Goal: Information Seeking & Learning: Check status

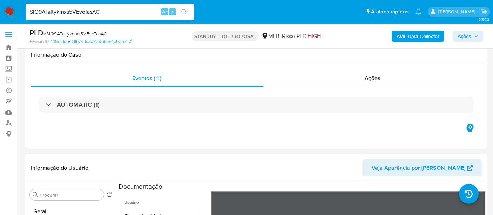
select select "10"
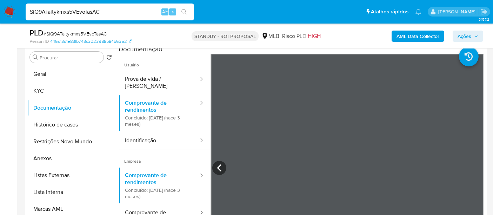
click at [0, 15] on nav "Pausado Ver notificaciones SiQ9ATaitykmxs5VEvoTasAC Alt s Atalhos rápidos Presi…" at bounding box center [246, 12] width 493 height 24
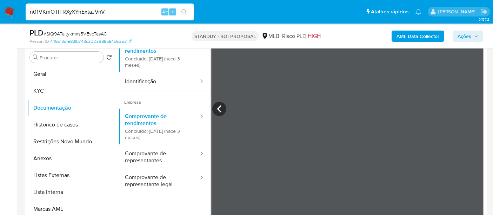
type input "n0fVKmOTITRXyXYnExtaJVnV"
click at [183, 12] on icon "search-icon" at bounding box center [184, 12] width 6 height 6
drag, startPoint x: 111, startPoint y: 11, endPoint x: 0, endPoint y: 11, distance: 111.3
click at [0, 11] on nav "Pausado Ver notificaciones n0fVKmOTITRXyXYnExtaJVnV Alt s Atalhos rápidos Presi…" at bounding box center [246, 12] width 493 height 24
click at [183, 9] on icon "search-icon" at bounding box center [183, 11] width 5 height 5
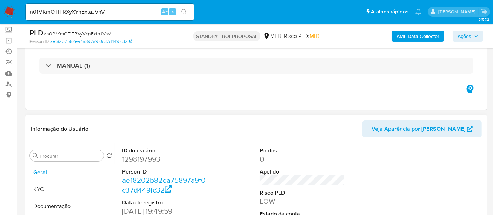
select select "10"
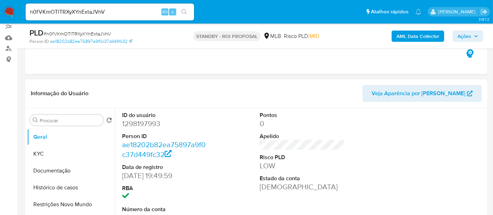
scroll to position [78, 0]
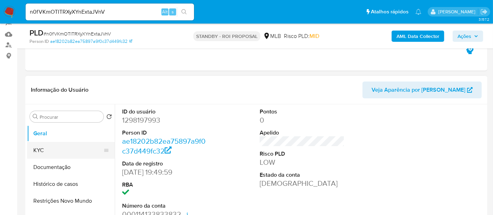
click at [46, 149] on button "KYC" at bounding box center [68, 150] width 82 height 17
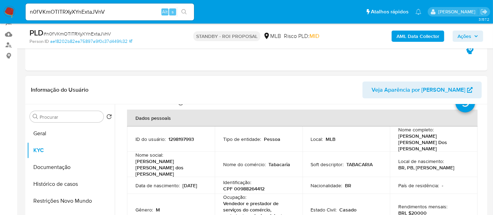
scroll to position [39, 0]
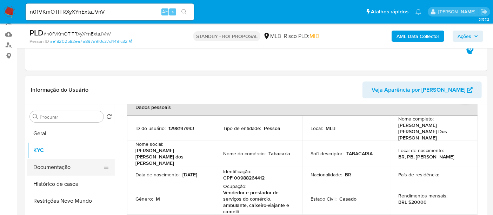
click at [50, 164] on button "Documentação" at bounding box center [68, 167] width 82 height 17
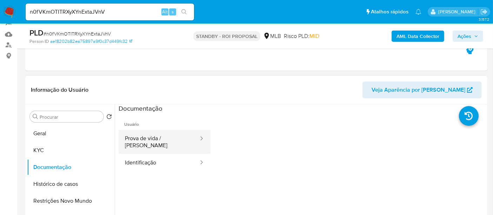
click at [156, 142] on button "Prova de vida / [PERSON_NAME]" at bounding box center [159, 142] width 81 height 24
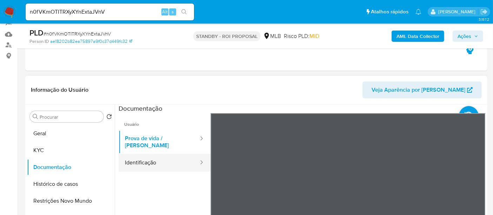
click at [132, 160] on button "Identificação" at bounding box center [159, 163] width 81 height 18
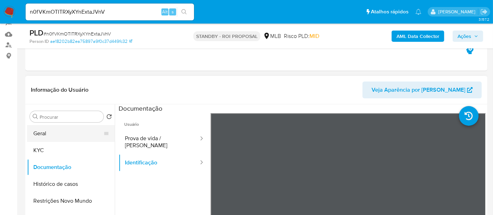
click at [53, 137] on button "Geral" at bounding box center [68, 133] width 82 height 17
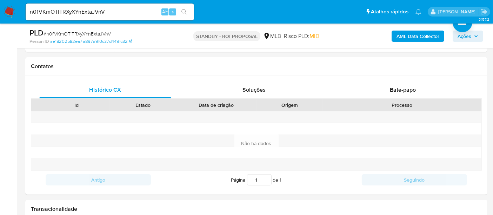
scroll to position [309, 0]
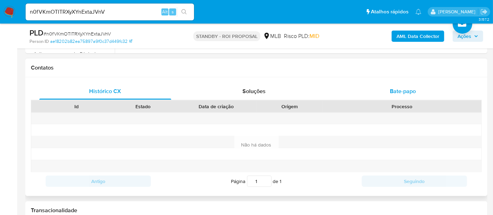
click at [402, 92] on span "Bate-papo" at bounding box center [403, 91] width 26 height 8
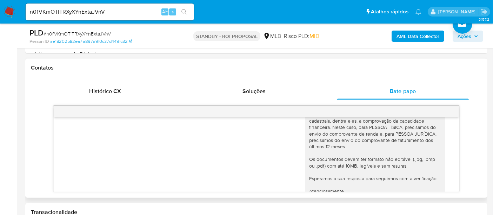
scroll to position [157, 0]
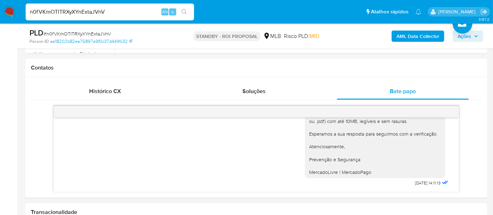
drag, startPoint x: 116, startPoint y: 13, endPoint x: 0, endPoint y: 13, distance: 116.2
click at [0, 13] on nav "Pausado Ver notificaciones n0fVKmOTITRXyXYnExtaJVnV Alt s Atalhos rápidos Presi…" at bounding box center [246, 12] width 493 height 24
paste input "UM03pzTaxfJDdWRsmCsKsujp"
type input "UM03pzTaxfJDdWRsmCsKsujp"
click at [185, 9] on icon "search-icon" at bounding box center [184, 12] width 6 height 6
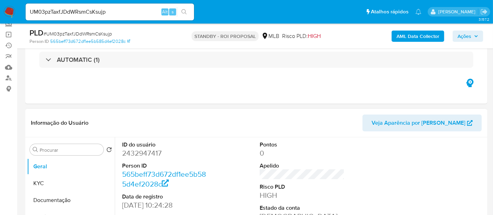
select select "10"
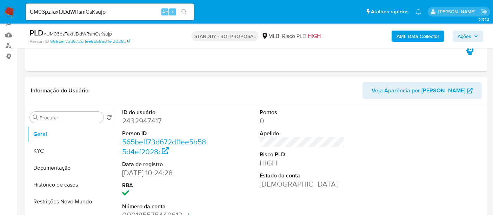
scroll to position [78, 0]
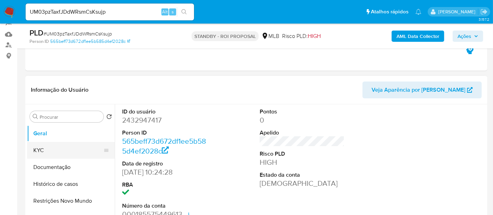
click at [53, 148] on button "KYC" at bounding box center [68, 150] width 82 height 17
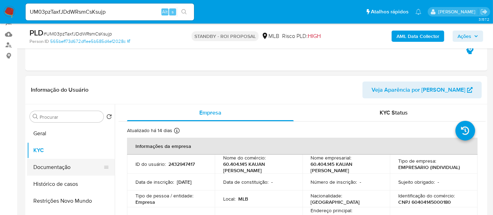
click at [52, 163] on button "Documentação" at bounding box center [68, 167] width 82 height 17
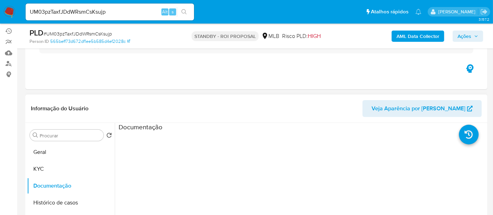
scroll to position [43, 0]
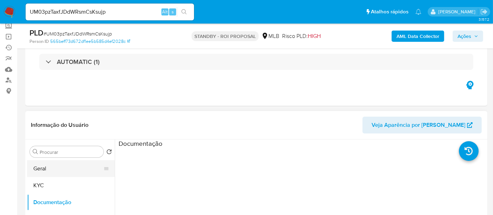
click at [39, 172] on button "Geral" at bounding box center [68, 168] width 82 height 17
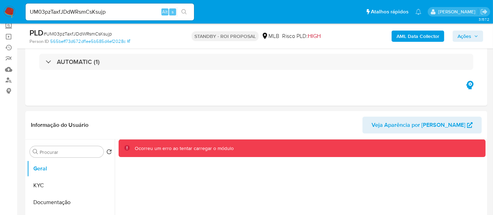
click at [11, 9] on img at bounding box center [10, 12] width 12 height 12
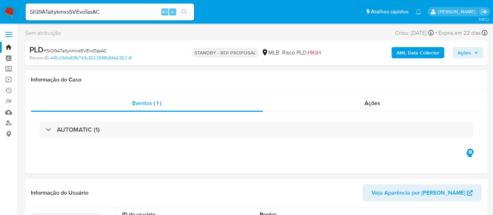
select select "10"
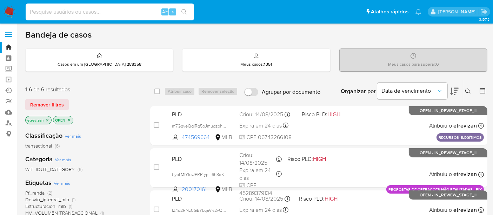
click at [76, 13] on input at bounding box center [110, 11] width 168 height 9
paste input "UM03pzTaxfJDdWRsmCsKsujp"
type input "UM03pzTaxfJDdWRsmCsKsujp"
click at [185, 8] on button "search-icon" at bounding box center [184, 12] width 14 height 10
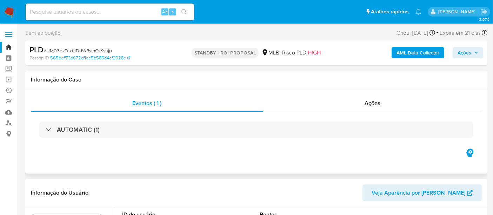
select select "10"
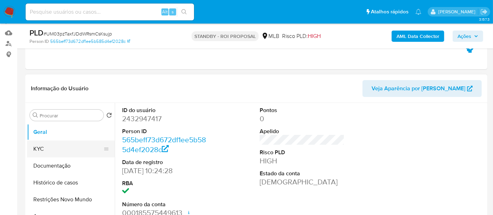
scroll to position [78, 0]
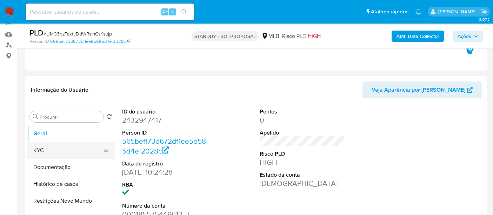
click at [44, 146] on button "KYC" at bounding box center [68, 150] width 82 height 17
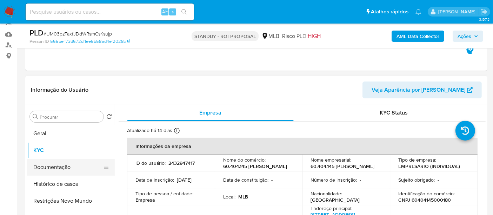
click at [49, 168] on button "Documentação" at bounding box center [68, 167] width 82 height 17
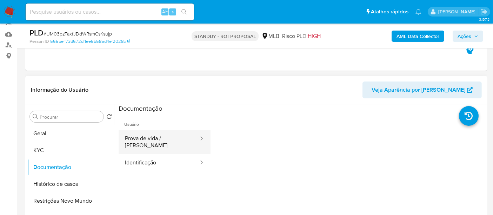
drag, startPoint x: 161, startPoint y: 138, endPoint x: 168, endPoint y: 137, distance: 6.3
click at [162, 137] on button "Prova de vida / [PERSON_NAME]" at bounding box center [159, 142] width 81 height 24
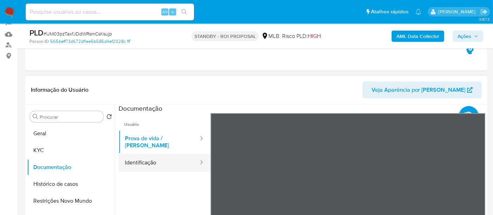
click at [145, 156] on button "Identificação" at bounding box center [159, 163] width 81 height 18
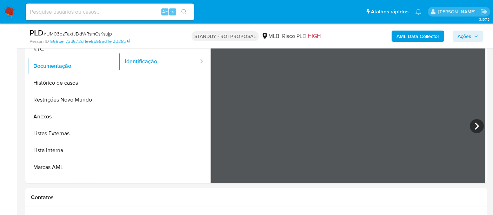
scroll to position [150, 0]
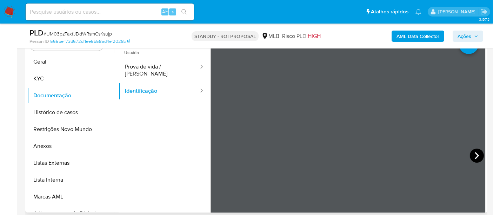
click at [475, 150] on icon at bounding box center [477, 155] width 14 height 14
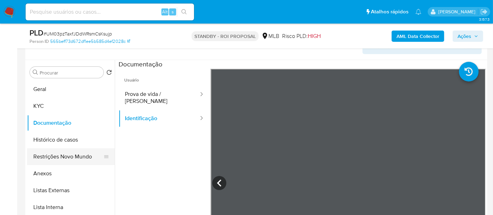
scroll to position [111, 0]
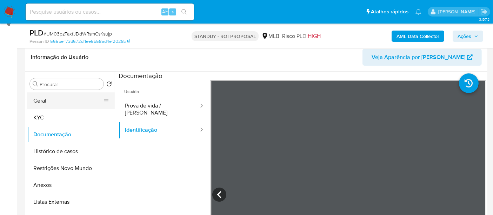
click at [37, 95] on button "Geral" at bounding box center [68, 100] width 82 height 17
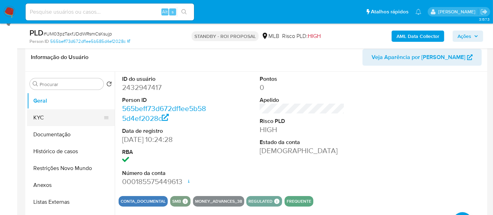
click at [42, 114] on button "KYC" at bounding box center [68, 117] width 82 height 17
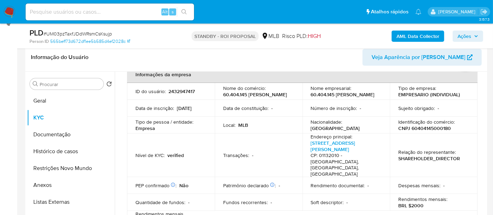
scroll to position [78, 0]
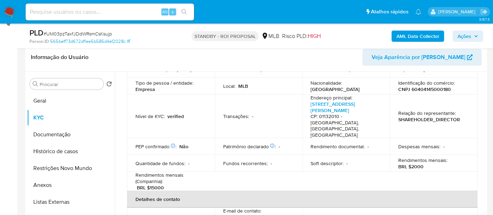
click at [122, 14] on input at bounding box center [110, 11] width 168 height 9
paste input "lZ4d2RNz0GEYLqaVR2vQOTqN"
type input "lZ4d2RNz0GEYLqaVR2vQOTqN"
click at [184, 8] on button "search-icon" at bounding box center [184, 12] width 14 height 10
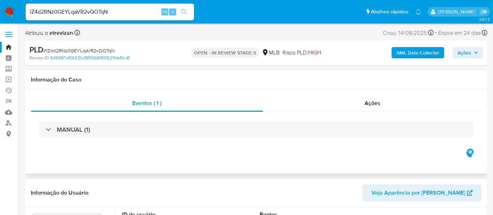
select select "10"
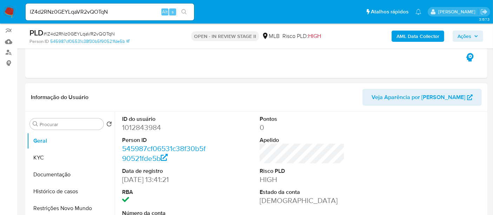
scroll to position [78, 0]
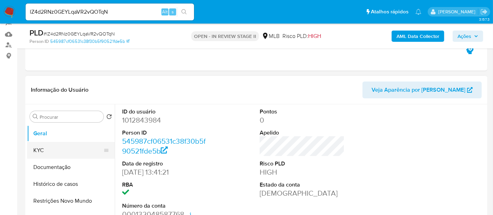
drag, startPoint x: 50, startPoint y: 151, endPoint x: 66, endPoint y: 149, distance: 16.3
click at [50, 150] on button "KYC" at bounding box center [68, 150] width 82 height 17
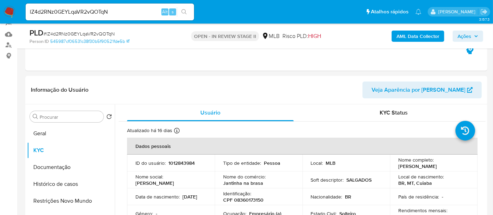
scroll to position [137, 0]
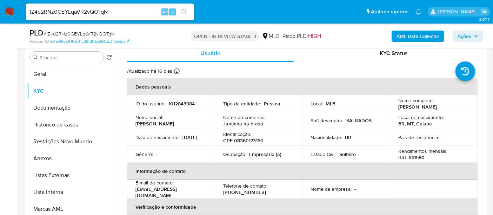
drag, startPoint x: 44, startPoint y: 105, endPoint x: 117, endPoint y: 111, distance: 73.2
click at [45, 105] on button "Documentação" at bounding box center [71, 107] width 88 height 17
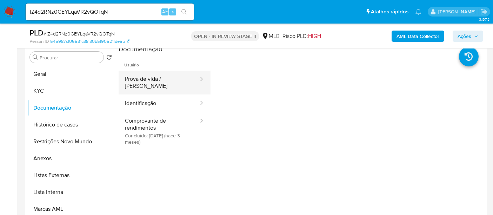
drag, startPoint x: 169, startPoint y: 80, endPoint x: 190, endPoint y: 82, distance: 20.5
click at [169, 79] on button "Prova de vida / [PERSON_NAME]" at bounding box center [159, 83] width 81 height 24
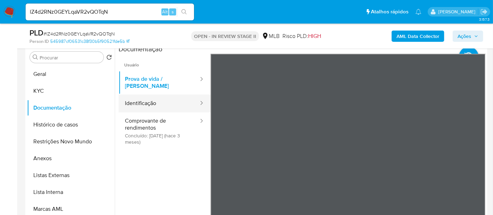
click at [140, 100] on button "Identificação" at bounding box center [159, 103] width 81 height 18
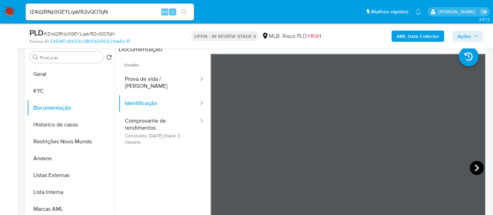
click at [475, 166] on icon at bounding box center [477, 168] width 14 height 14
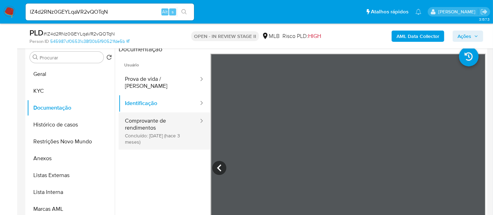
click at [144, 121] on button "Comprovante de rendimentos Concluído: 05/06/2025 (hace 3 meses)" at bounding box center [159, 130] width 81 height 37
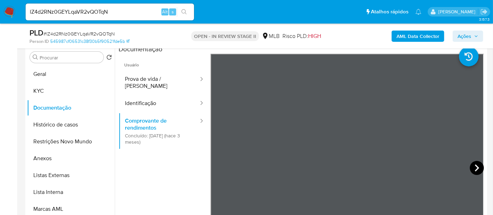
click at [474, 164] on icon at bounding box center [477, 168] width 14 height 14
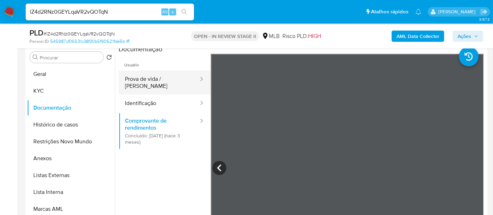
click at [161, 78] on button "Prova de vida / [PERSON_NAME]" at bounding box center [159, 83] width 81 height 24
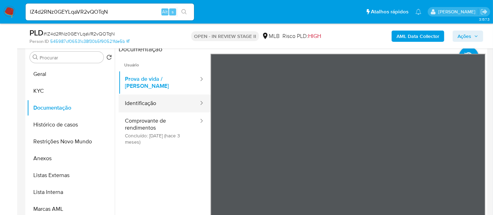
click at [130, 97] on button "Identificação" at bounding box center [159, 103] width 81 height 18
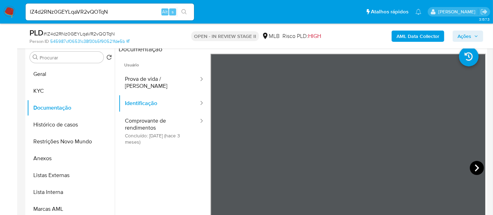
click at [473, 167] on icon at bounding box center [477, 168] width 14 height 14
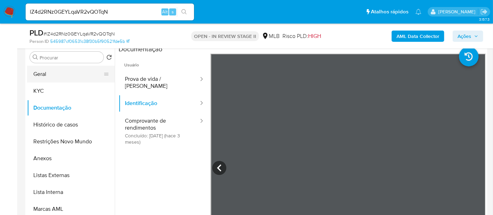
click at [48, 72] on button "Geral" at bounding box center [68, 74] width 82 height 17
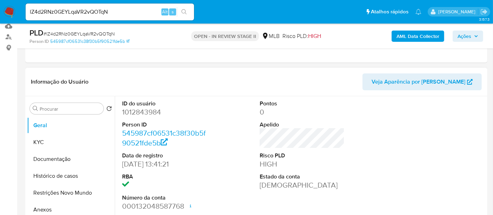
scroll to position [98, 0]
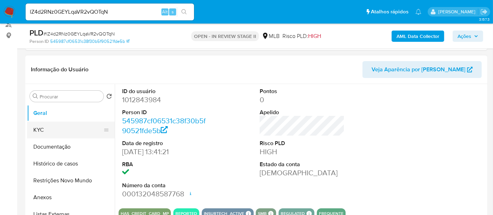
drag, startPoint x: 56, startPoint y: 129, endPoint x: 110, endPoint y: 128, distance: 54.1
click at [56, 128] on button "KYC" at bounding box center [68, 129] width 82 height 17
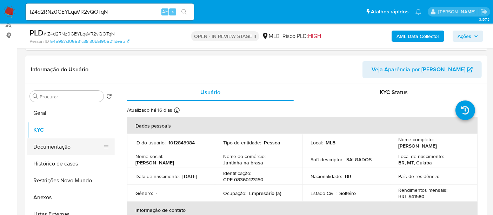
click at [46, 146] on button "Documentação" at bounding box center [68, 146] width 82 height 17
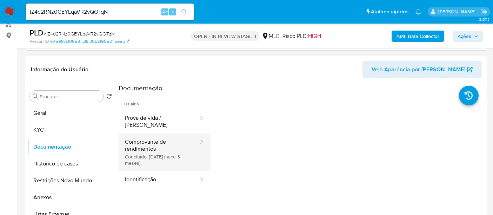
click at [152, 137] on button "Comprovante de rendimentos Concluído: 05/06/2025 (hace 3 meses)" at bounding box center [159, 151] width 81 height 37
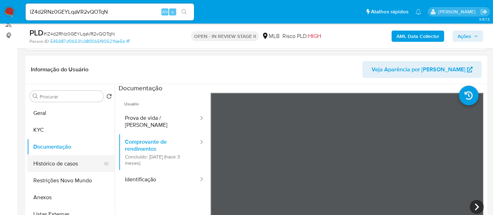
drag, startPoint x: 54, startPoint y: 164, endPoint x: 61, endPoint y: 164, distance: 7.4
click at [54, 164] on button "Histórico de casos" at bounding box center [68, 163] width 82 height 17
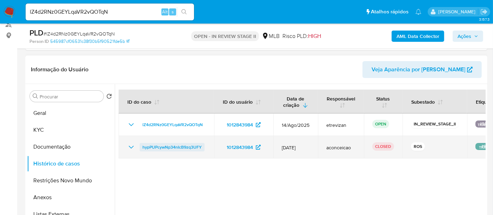
click at [180, 145] on span "hypPUPcywNp34nIcB9zq3UFY" at bounding box center [172, 147] width 59 height 8
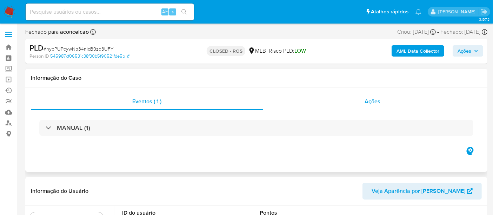
click at [373, 100] on span "Ações" at bounding box center [373, 101] width 16 height 8
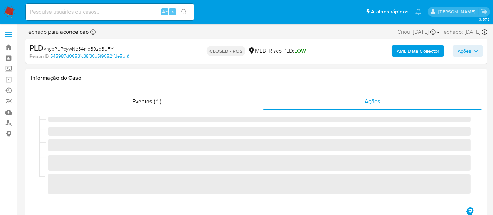
select select "10"
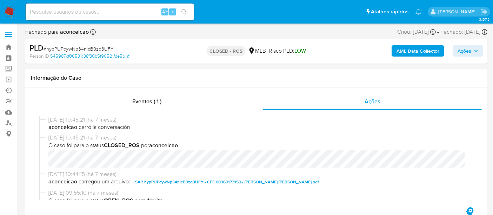
click at [74, 13] on input at bounding box center [110, 11] width 168 height 9
paste input "OXAZCG81RMlQpTmPq0z1jr69"
type input "OXAZCG81RMlQpTmPq0z1jr69"
click at [184, 9] on icon "search-icon" at bounding box center [184, 12] width 6 height 6
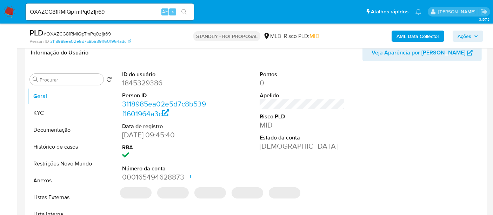
scroll to position [117, 0]
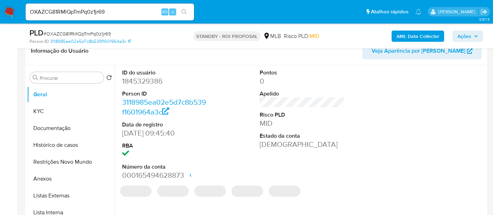
select select "10"
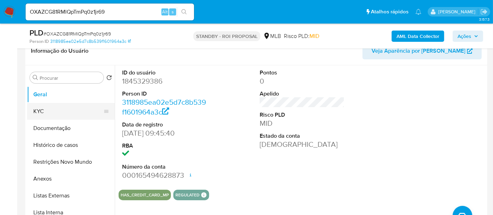
click at [46, 110] on button "KYC" at bounding box center [68, 111] width 82 height 17
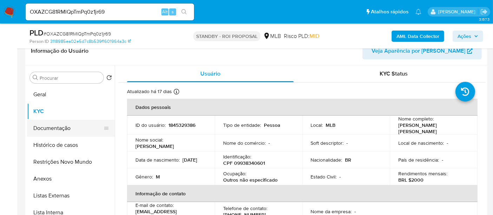
click at [46, 128] on button "Documentação" at bounding box center [68, 128] width 82 height 17
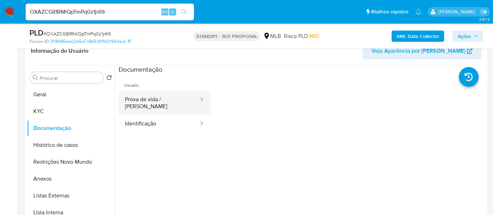
click at [156, 97] on button "Prova de vida / [PERSON_NAME]" at bounding box center [159, 103] width 81 height 24
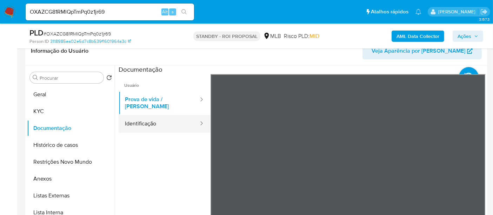
click at [147, 121] on button "Identificação" at bounding box center [159, 124] width 81 height 18
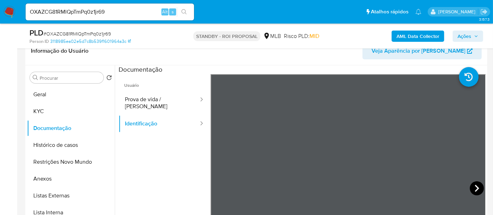
click at [473, 187] on icon at bounding box center [477, 188] width 14 height 14
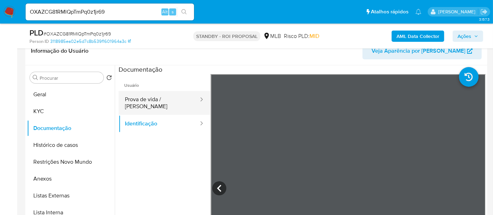
click at [148, 101] on button "Prova de vida / [PERSON_NAME]" at bounding box center [159, 103] width 81 height 24
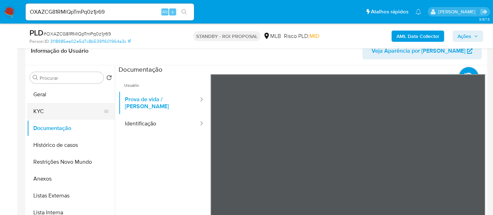
click at [38, 111] on button "KYC" at bounding box center [68, 111] width 82 height 17
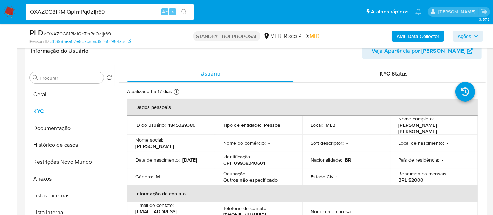
drag, startPoint x: 119, startPoint y: 11, endPoint x: 0, endPoint y: 16, distance: 119.5
click at [0, 16] on nav "Pausado Ver notificaciones OXAZCG81RMlQpTmPq0z1jr69 Alt s Atalhos rápidos Presi…" at bounding box center [246, 12] width 493 height 24
paste input "OXAZCG81RMlQpTmPq0z1jr69"
click at [186, 9] on icon "search-icon" at bounding box center [184, 12] width 6 height 6
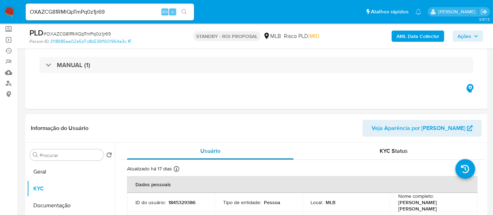
scroll to position [39, 0]
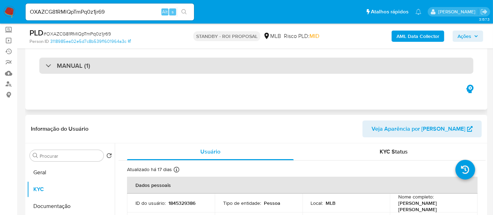
click at [108, 65] on div "MANUAL (1)" at bounding box center [256, 66] width 434 height 16
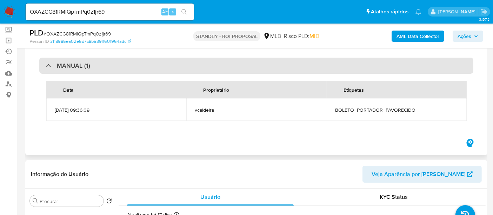
click at [108, 65] on div "MANUAL (1)" at bounding box center [256, 66] width 434 height 16
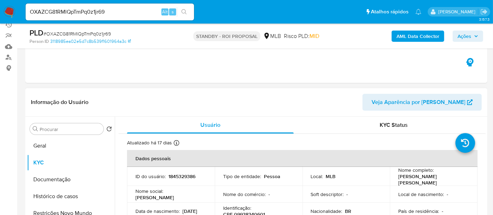
scroll to position [78, 0]
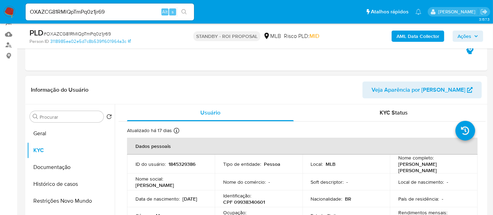
drag, startPoint x: 42, startPoint y: 131, endPoint x: 115, endPoint y: 144, distance: 74.9
click at [42, 131] on button "Geral" at bounding box center [71, 133] width 88 height 17
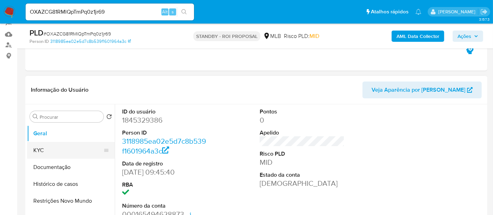
click at [43, 150] on button "KYC" at bounding box center [68, 150] width 82 height 17
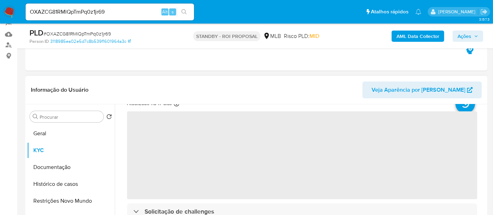
scroll to position [39, 0]
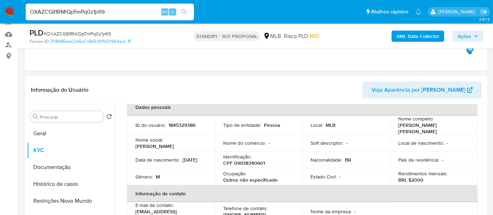
drag, startPoint x: 135, startPoint y: 161, endPoint x: 168, endPoint y: 165, distance: 33.5
click at [168, 165] on td "Data de nascimento : 05/03/2004" at bounding box center [171, 159] width 88 height 17
copy p "05/03/2004"
drag, startPoint x: 118, startPoint y: 13, endPoint x: 0, endPoint y: 13, distance: 118.3
click at [0, 13] on nav "Pausado Ver notificaciones OXAZCG81RMlQpTmPq0z1jr69 Alt s Atalhos rápidos Presi…" at bounding box center [246, 12] width 493 height 24
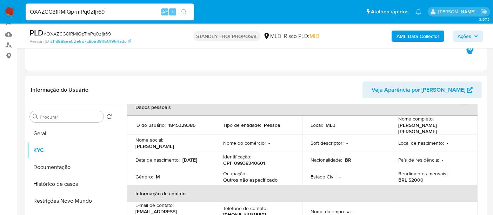
paste input "pCs3UjkEe25vLXnO1IULfbmm"
type input "pCs3UjkEe25vLXnO1IULfbmm"
click at [182, 8] on button "search-icon" at bounding box center [184, 12] width 14 height 10
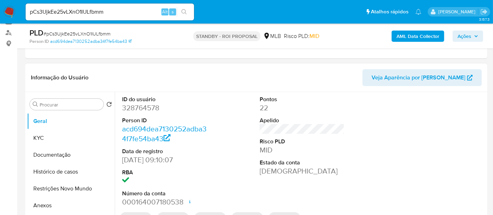
scroll to position [78, 0]
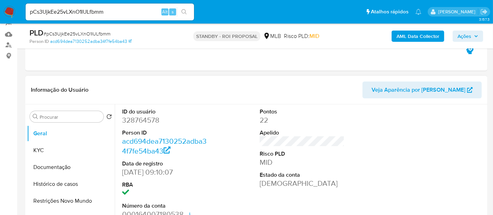
select select "10"
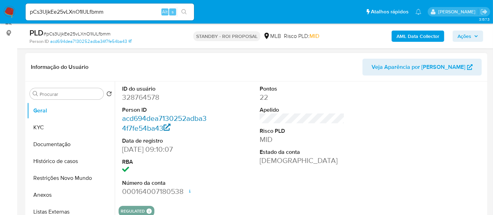
scroll to position [117, 0]
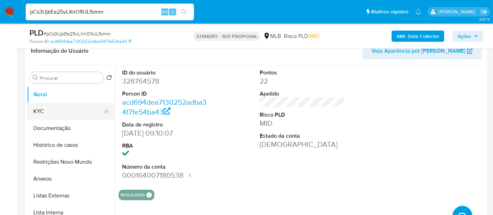
click at [47, 111] on button "KYC" at bounding box center [68, 111] width 82 height 17
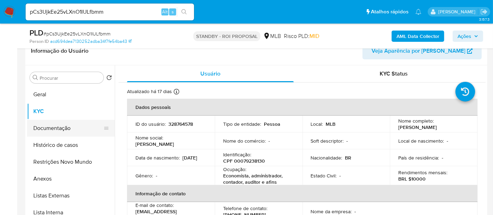
click at [70, 127] on button "Documentação" at bounding box center [68, 128] width 82 height 17
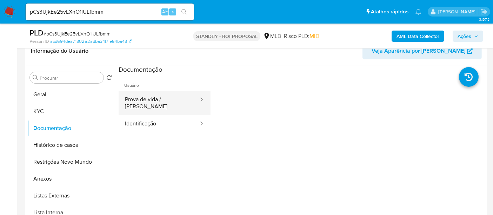
click at [164, 101] on button "Prova de vida / Selfie" at bounding box center [159, 103] width 81 height 24
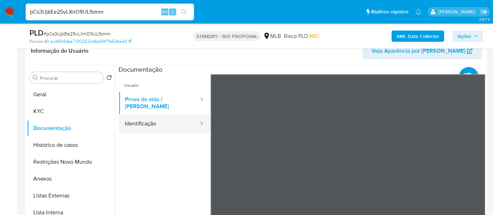
click at [147, 118] on button "Identificação" at bounding box center [159, 124] width 81 height 18
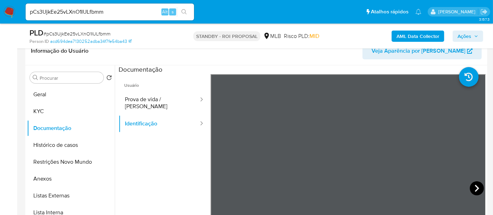
click at [479, 184] on icon at bounding box center [477, 188] width 14 height 14
click at [217, 186] on icon at bounding box center [219, 188] width 14 height 14
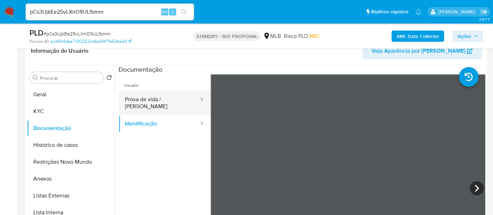
click at [153, 99] on button "Prova de vida / Selfie" at bounding box center [159, 103] width 81 height 24
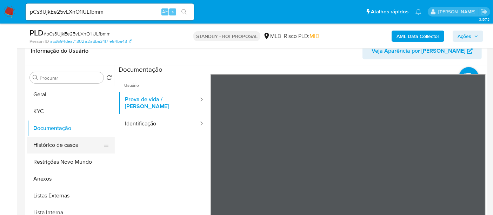
click at [74, 147] on button "Histórico de casos" at bounding box center [68, 145] width 82 height 17
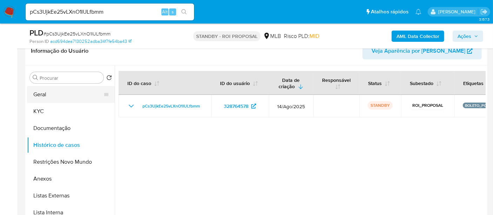
click at [39, 94] on button "Geral" at bounding box center [68, 94] width 82 height 17
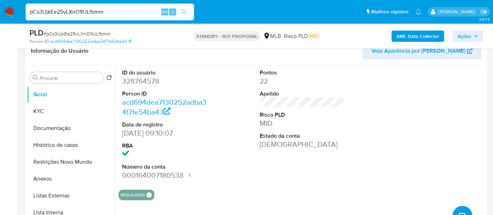
drag, startPoint x: 112, startPoint y: 9, endPoint x: 0, endPoint y: 15, distance: 112.1
click at [0, 15] on nav "Pausado Ver notificaciones pCs3UjkEe25vLXnO1IULfbmm Alt s Atalhos rápidos Presi…" at bounding box center [246, 12] width 493 height 24
paste input "zOpptoRlW9FzJG2K3U7mqGou"
type input "zOpptoRlW9FzJG2K3U7mqGou"
click at [183, 11] on icon "search-icon" at bounding box center [184, 12] width 6 height 6
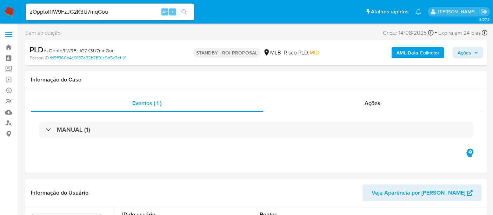
select select "10"
drag, startPoint x: 115, startPoint y: 11, endPoint x: 0, endPoint y: 18, distance: 115.0
click at [0, 18] on nav "Pausado Ver notificaciones zOpptoRlW9FzJG2K3U7mqGou Alt s Atalhos rápidos Presi…" at bounding box center [246, 12] width 493 height 24
click at [186, 11] on icon "search-icon" at bounding box center [184, 12] width 6 height 6
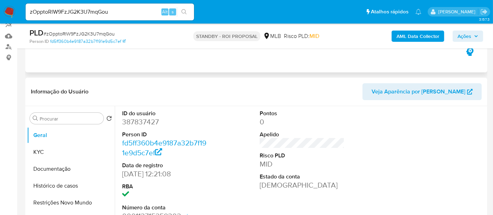
scroll to position [78, 0]
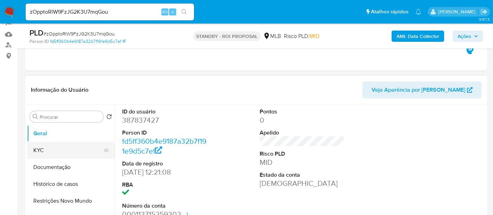
click at [45, 150] on button "KYC" at bounding box center [68, 150] width 82 height 17
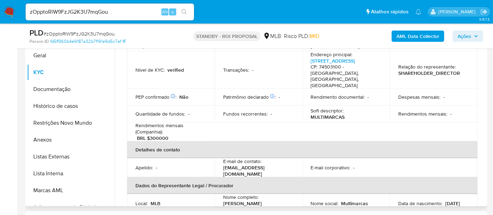
click at [48, 88] on button "Documentação" at bounding box center [71, 89] width 88 height 17
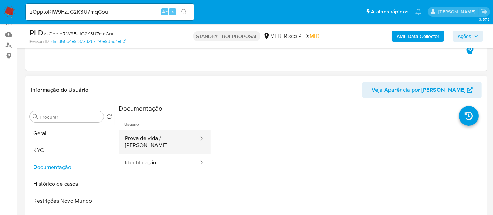
click at [161, 137] on button "Prova de vida / Selfie" at bounding box center [159, 142] width 81 height 24
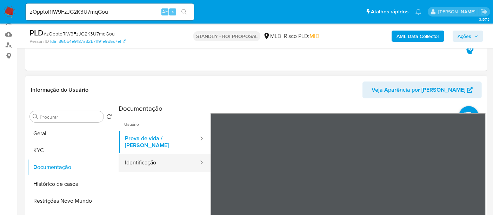
drag, startPoint x: 143, startPoint y: 156, endPoint x: 192, endPoint y: 154, distance: 48.8
click at [143, 156] on button "Identificação" at bounding box center [159, 163] width 81 height 18
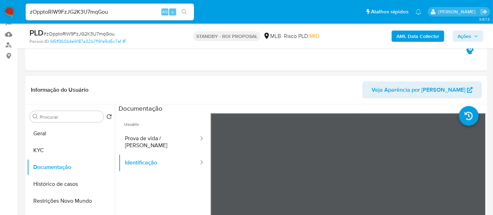
scroll to position [159, 0]
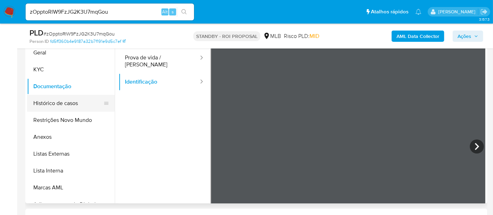
click at [51, 102] on button "Histórico de casos" at bounding box center [68, 103] width 82 height 17
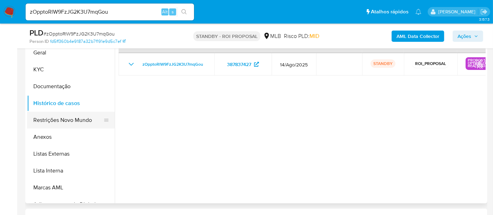
drag, startPoint x: 56, startPoint y: 118, endPoint x: 93, endPoint y: 118, distance: 36.9
click at [57, 118] on button "Restrições Novo Mundo" at bounding box center [68, 120] width 82 height 17
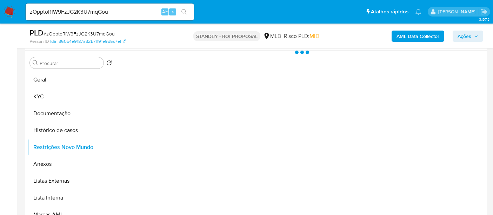
scroll to position [120, 0]
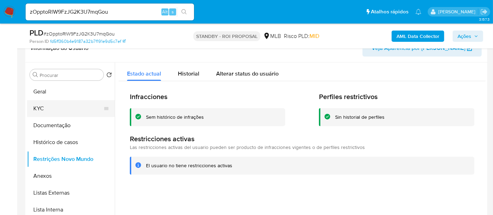
click at [39, 106] on button "KYC" at bounding box center [68, 108] width 82 height 17
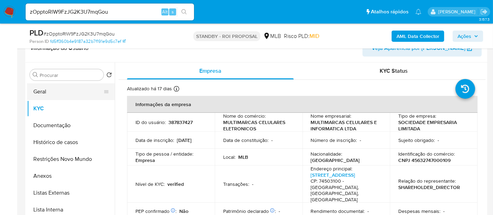
click at [36, 91] on button "Geral" at bounding box center [68, 91] width 82 height 17
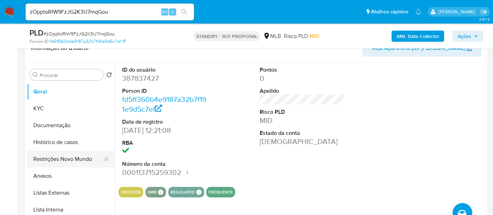
click at [56, 160] on button "Restrições Novo Mundo" at bounding box center [68, 159] width 82 height 17
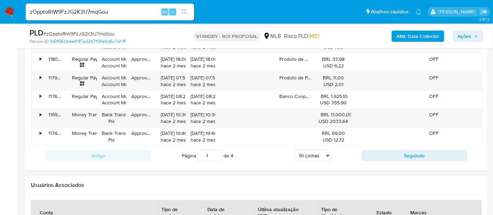
scroll to position [879, 0]
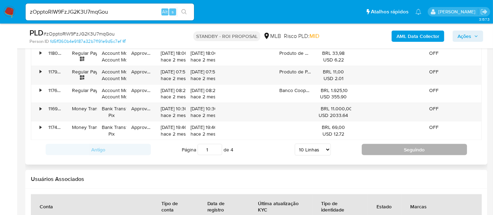
click at [435, 148] on button "Seguindo" at bounding box center [414, 149] width 105 height 11
type input "2"
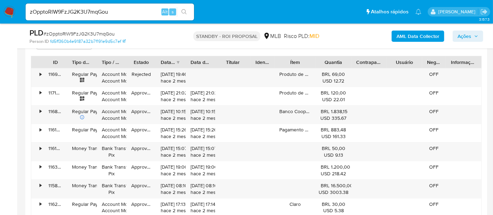
scroll to position [767, 0]
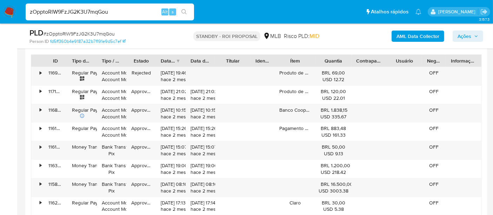
drag, startPoint x: 116, startPoint y: 11, endPoint x: 0, endPoint y: 11, distance: 115.8
click at [0, 11] on nav "Pausado Ver notificaciones zOpptoRlW9FzJG2K3U7mqGou Alt s Atalhos rápidos Presi…" at bounding box center [246, 12] width 493 height 24
paste input "gpetenuci"
click at [0, 12] on nav "Pausado Ver notificaciones gpetenuci Alt s Atalhos rápidos Presiona las siguien…" at bounding box center [246, 12] width 493 height 24
paste input "upI2P47UbJq27sdRG9zNWEGC"
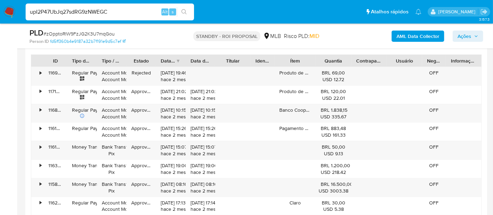
type input "upI2P47UbJq27sdRG9zNWEGC"
click at [183, 8] on button "search-icon" at bounding box center [184, 12] width 14 height 10
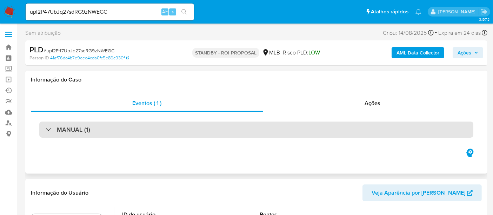
click at [113, 131] on div "MANUAL (1)" at bounding box center [256, 129] width 434 height 16
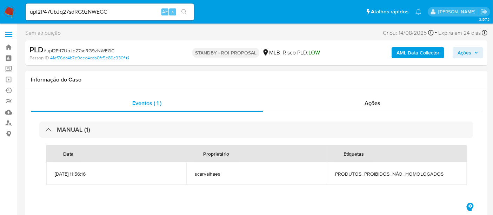
select select "10"
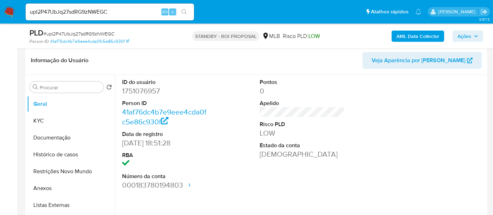
scroll to position [156, 0]
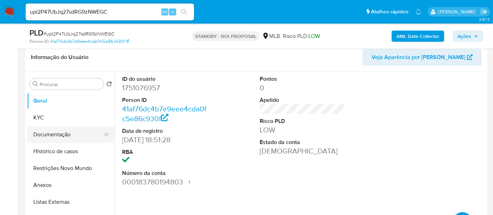
click at [43, 115] on button "KYC" at bounding box center [71, 117] width 88 height 17
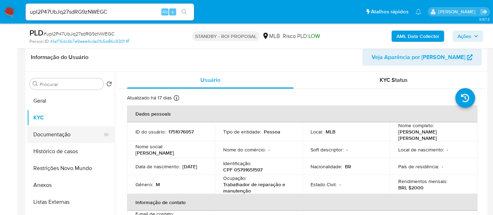
click at [60, 135] on button "Documentação" at bounding box center [68, 134] width 82 height 17
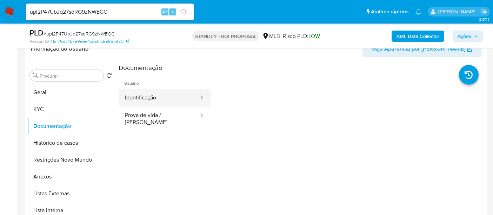
click at [151, 92] on button "Identificação" at bounding box center [159, 98] width 81 height 18
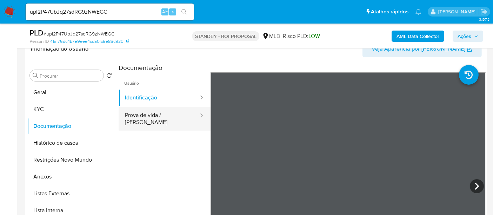
click at [166, 117] on button "Prova de vida / Selfie" at bounding box center [159, 119] width 81 height 24
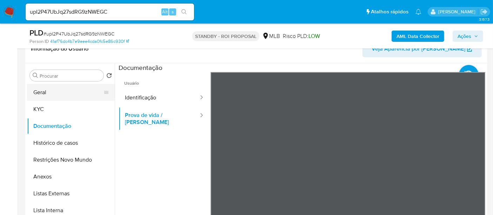
drag, startPoint x: 51, startPoint y: 87, endPoint x: 97, endPoint y: 95, distance: 46.9
click at [51, 87] on button "Geral" at bounding box center [68, 92] width 82 height 17
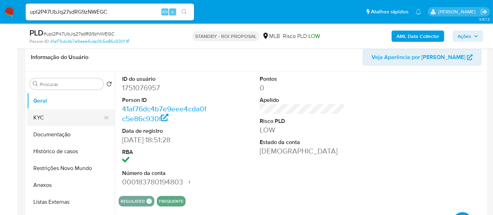
click at [35, 114] on button "KYC" at bounding box center [68, 117] width 82 height 17
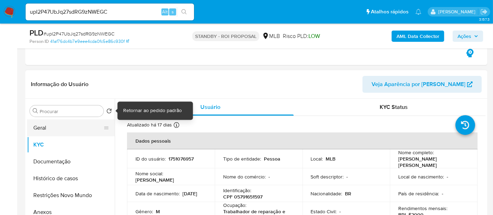
scroll to position [117, 0]
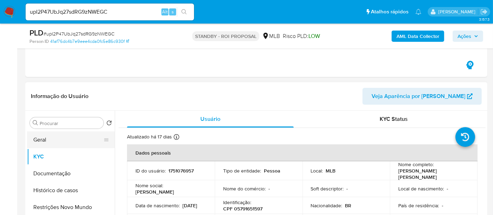
click at [52, 140] on button "Geral" at bounding box center [68, 139] width 82 height 17
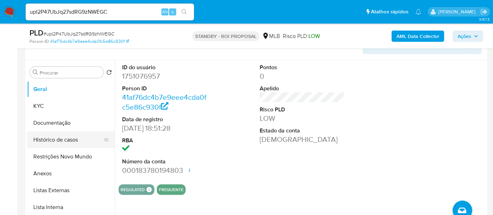
scroll to position [156, 0]
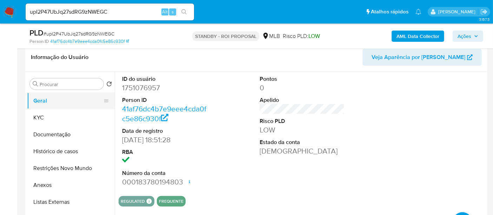
drag, startPoint x: 35, startPoint y: 108, endPoint x: 39, endPoint y: 108, distance: 3.9
click at [35, 108] on button "Geral" at bounding box center [68, 100] width 82 height 17
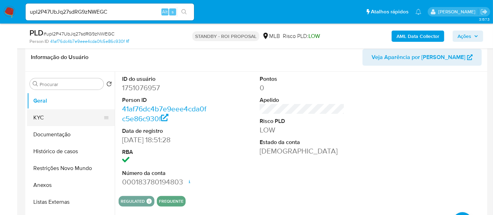
click at [39, 117] on button "KYC" at bounding box center [68, 117] width 82 height 17
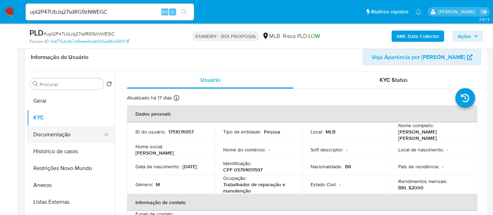
click at [52, 132] on button "Documentação" at bounding box center [68, 134] width 82 height 17
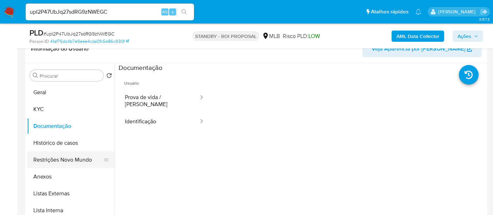
click at [58, 158] on button "Restrições Novo Mundo" at bounding box center [68, 159] width 82 height 17
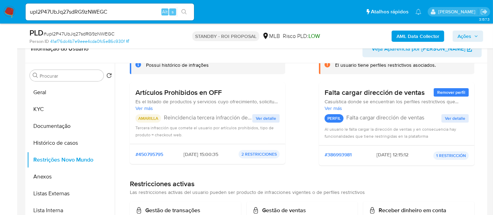
scroll to position [55, 0]
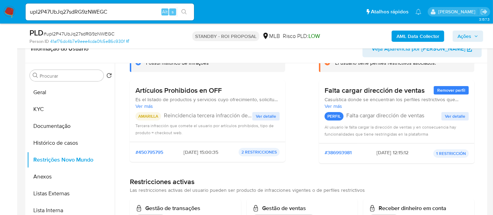
click at [270, 116] on span "Ver detalle" at bounding box center [266, 116] width 20 height 7
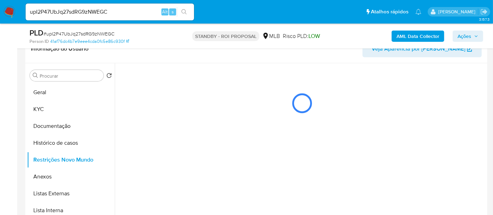
scroll to position [0, 0]
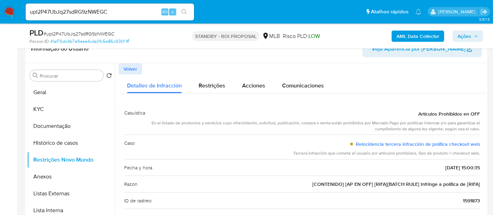
click at [123, 64] on button "Volver" at bounding box center [131, 68] width 24 height 11
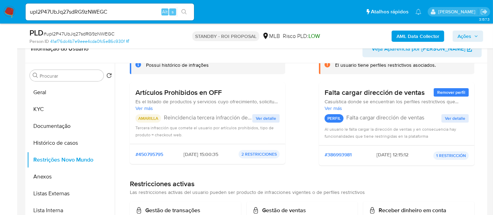
scroll to position [55, 0]
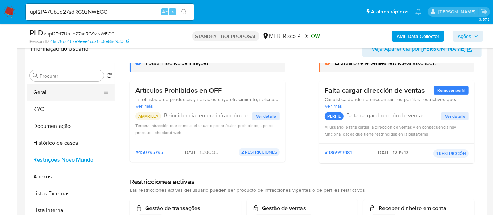
click at [50, 90] on button "Geral" at bounding box center [68, 92] width 82 height 17
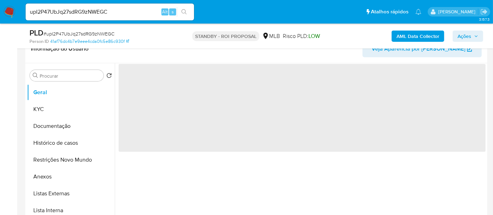
scroll to position [0, 0]
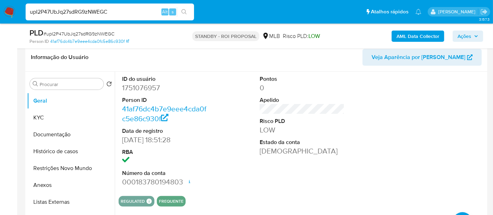
drag, startPoint x: 110, startPoint y: 9, endPoint x: 0, endPoint y: 11, distance: 109.9
click at [0, 11] on nav "Pausado Ver notificaciones upI2P47UbJq27sdRG9zNWEGC Alt s Atalhos rápidos Presi…" at bounding box center [246, 12] width 493 height 24
paste input "zBniXsjkRdJRKxpbr93iYobd"
type input "zBniXsjkRdJRKxpbr93iYobd"
click at [180, 7] on button "search-icon" at bounding box center [184, 12] width 14 height 10
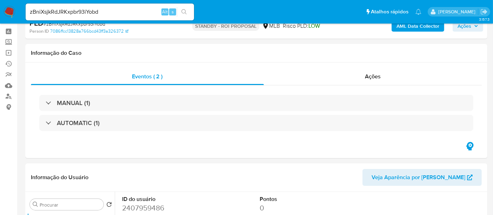
scroll to position [39, 0]
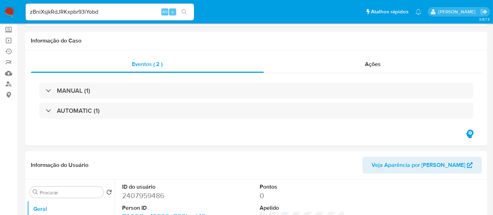
select select "10"
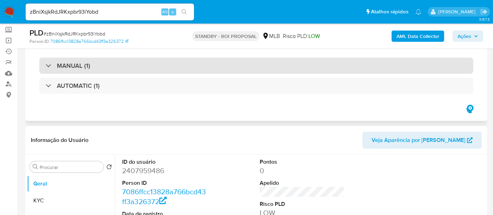
drag, startPoint x: 125, startPoint y: 62, endPoint x: 128, endPoint y: 69, distance: 7.4
click at [124, 62] on div "MANUAL (1)" at bounding box center [256, 66] width 434 height 16
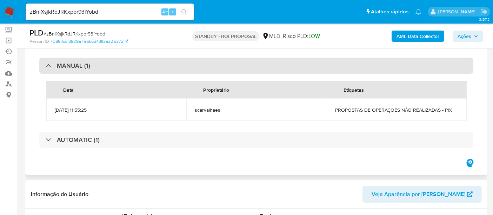
click at [118, 65] on div "MANUAL (1)" at bounding box center [256, 66] width 434 height 16
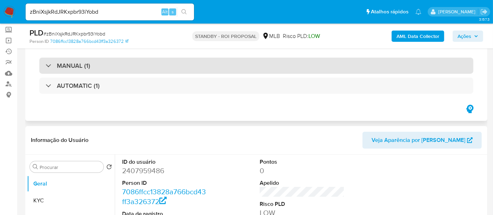
click at [148, 68] on div "MANUAL (1)" at bounding box center [256, 66] width 434 height 16
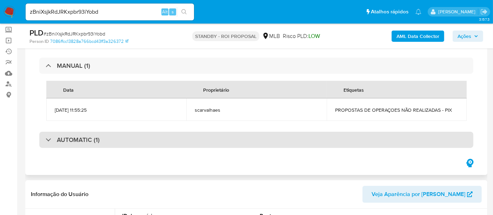
click at [148, 140] on div "AUTOMATIC (1)" at bounding box center [256, 140] width 434 height 16
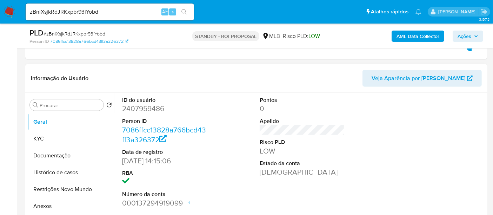
scroll to position [351, 0]
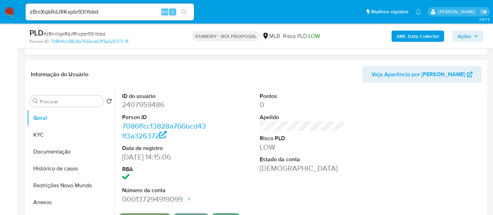
drag, startPoint x: 53, startPoint y: 131, endPoint x: 116, endPoint y: 134, distance: 63.3
click at [54, 131] on button "KYC" at bounding box center [71, 134] width 88 height 17
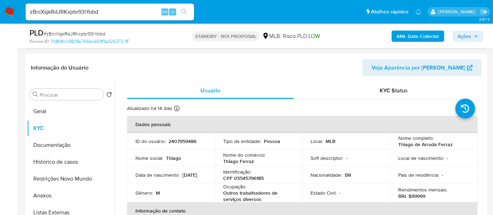
scroll to position [365, 0]
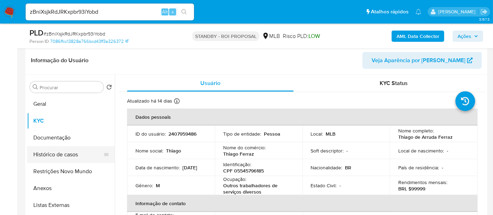
drag, startPoint x: 65, startPoint y: 135, endPoint x: 107, endPoint y: 140, distance: 42.4
click at [65, 136] on button "Documentação" at bounding box center [71, 137] width 88 height 17
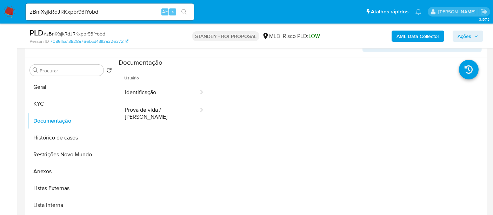
drag, startPoint x: 166, startPoint y: 91, endPoint x: 206, endPoint y: 95, distance: 40.3
click at [166, 91] on button "Identificação" at bounding box center [159, 93] width 81 height 18
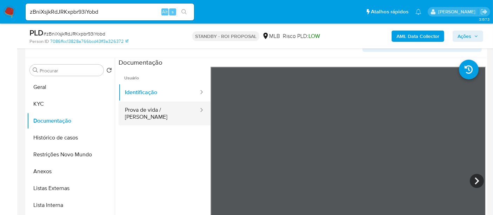
click at [153, 111] on button "Prova de vida / Selfie" at bounding box center [159, 113] width 81 height 24
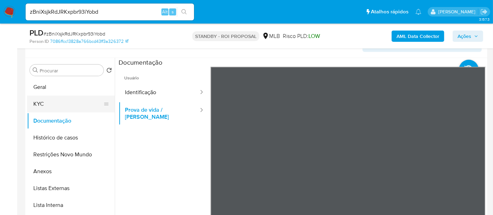
click at [37, 102] on button "KYC" at bounding box center [68, 103] width 82 height 17
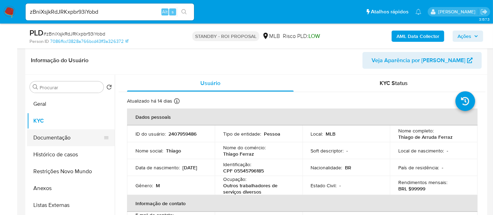
click at [51, 137] on button "Documentação" at bounding box center [68, 137] width 82 height 17
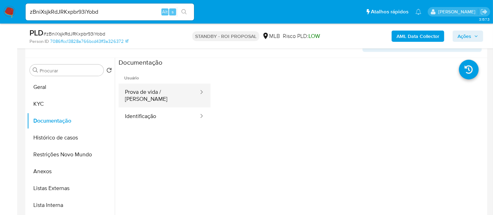
click at [167, 92] on button "Prova de vida / Selfie" at bounding box center [159, 96] width 81 height 24
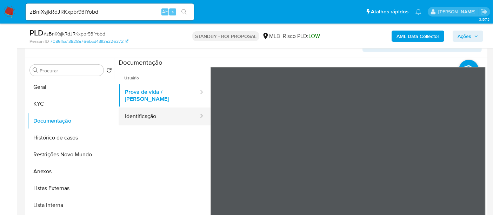
click at [151, 111] on button "Identificação" at bounding box center [159, 116] width 81 height 18
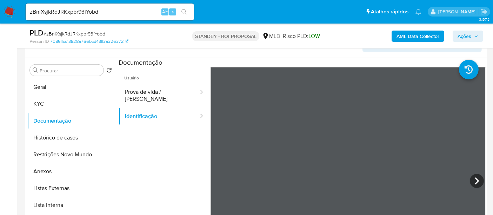
scroll to position [370, 0]
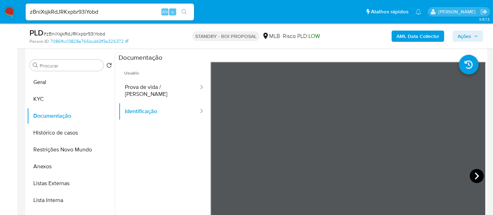
click at [478, 179] on icon at bounding box center [477, 176] width 14 height 14
click at [219, 176] on icon at bounding box center [219, 176] width 14 height 14
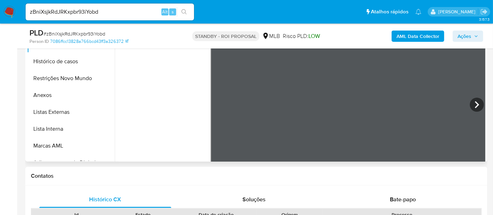
scroll to position [448, 0]
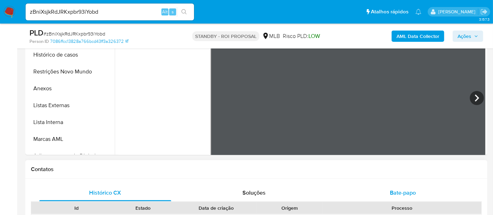
drag, startPoint x: 406, startPoint y: 188, endPoint x: 416, endPoint y: 186, distance: 10.5
click at [406, 189] on span "Bate-papo" at bounding box center [403, 193] width 26 height 8
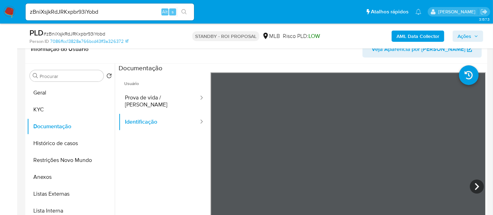
scroll to position [363, 0]
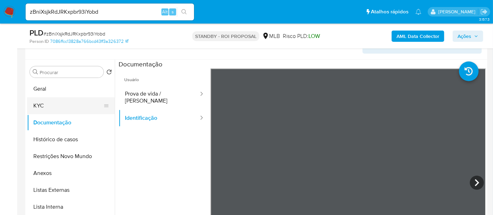
click at [42, 105] on button "KYC" at bounding box center [68, 105] width 82 height 17
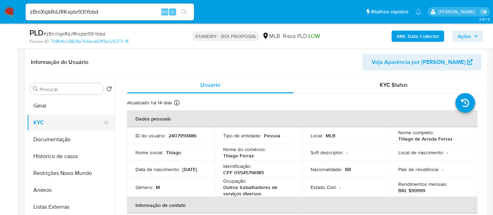
drag, startPoint x: 51, startPoint y: 103, endPoint x: 59, endPoint y: 104, distance: 7.8
click at [51, 103] on button "Geral" at bounding box center [71, 105] width 88 height 17
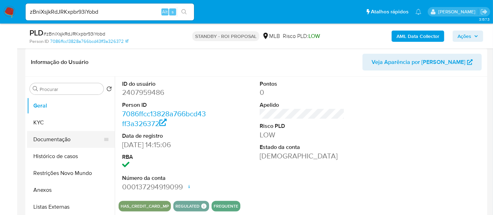
click at [43, 121] on button "KYC" at bounding box center [71, 122] width 88 height 17
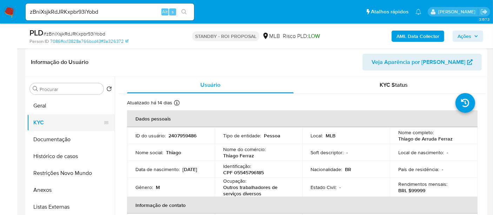
drag, startPoint x: 51, startPoint y: 104, endPoint x: 63, endPoint y: 102, distance: 12.2
click at [51, 104] on button "Geral" at bounding box center [71, 105] width 88 height 17
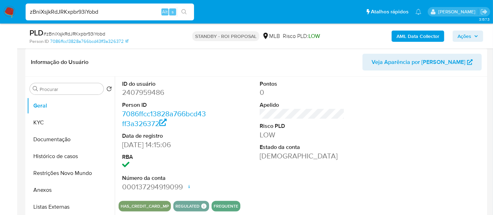
drag, startPoint x: 107, startPoint y: 10, endPoint x: 0, endPoint y: 18, distance: 107.7
click at [0, 18] on nav "Pausado Ver notificaciones zBniXsjkRdJRKxpbr93iYobd Alt s Atalhos rápidos Presi…" at bounding box center [246, 12] width 493 height 24
paste input "3ftMxuIkEOS5xeG576Fy2MSV"
type input "3ftMxuIkEOS5xeG576Fy2MSV"
click at [184, 8] on button "search-icon" at bounding box center [184, 12] width 14 height 10
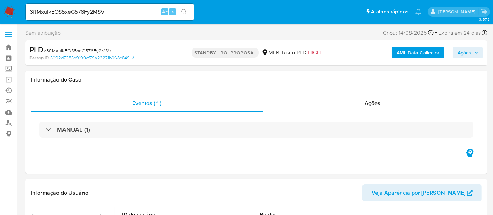
select select "10"
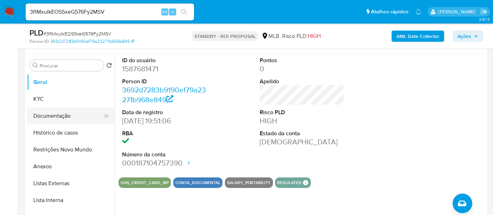
scroll to position [117, 0]
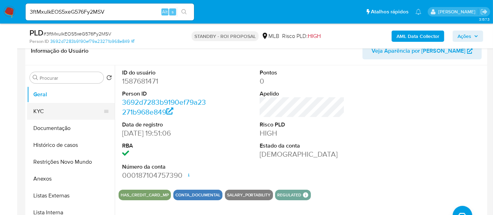
click at [41, 113] on button "KYC" at bounding box center [68, 111] width 82 height 17
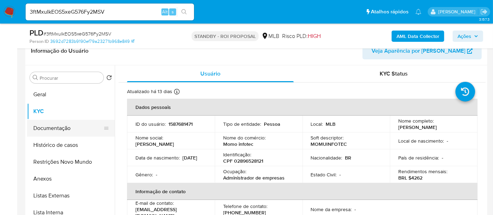
click at [60, 126] on button "Documentação" at bounding box center [68, 128] width 82 height 17
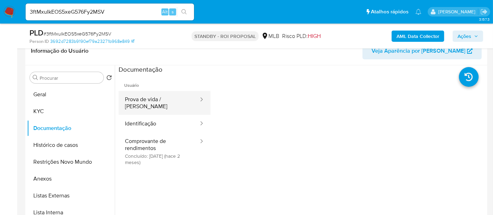
click at [164, 98] on button "Prova de vida / Selfie" at bounding box center [159, 103] width 81 height 24
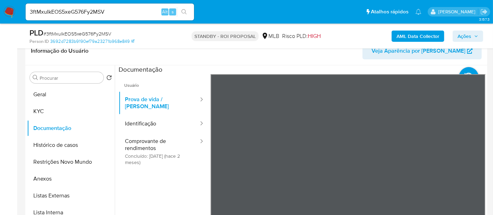
drag, startPoint x: 143, startPoint y: 119, endPoint x: 209, endPoint y: 120, distance: 66.0
click at [143, 118] on button "Identificação" at bounding box center [159, 124] width 81 height 18
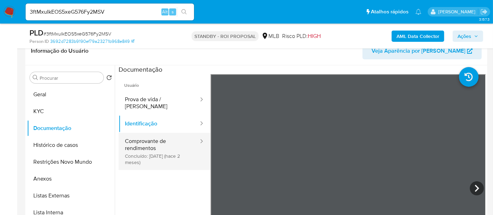
click at [146, 135] on button "Comprovante de rendimentos Concluído: 13/07/2025 (hace 2 meses)" at bounding box center [159, 151] width 81 height 37
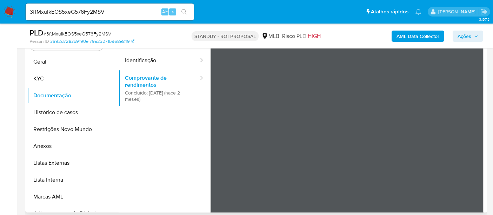
scroll to position [0, 0]
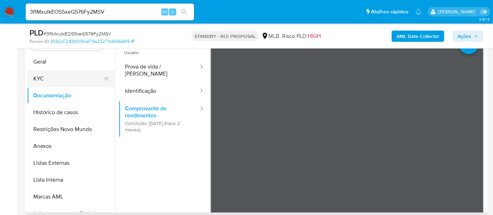
click at [50, 74] on button "KYC" at bounding box center [68, 78] width 82 height 17
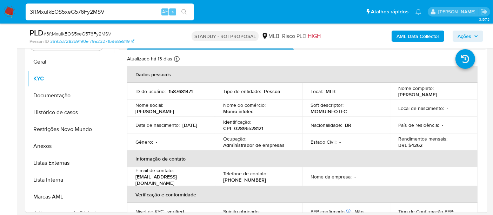
drag, startPoint x: 121, startPoint y: 10, endPoint x: 0, endPoint y: 12, distance: 120.8
click at [0, 12] on nav "Pausado Ver notificaciones 3ftMxuIkEOS5xeG576Fy2MSV Alt s Atalhos rápidos Presi…" at bounding box center [246, 12] width 493 height 24
paste input "Jv3ZlCvinb8KeQYsPGvJnXC"
type input "3Jv3ZlCvinb8KeQYsPGvJnXC"
click at [184, 9] on icon "search-icon" at bounding box center [183, 11] width 5 height 5
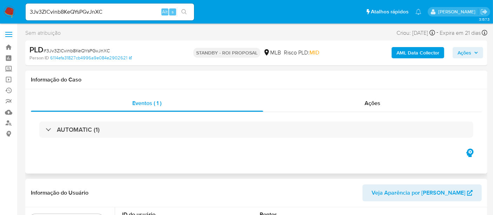
select select "10"
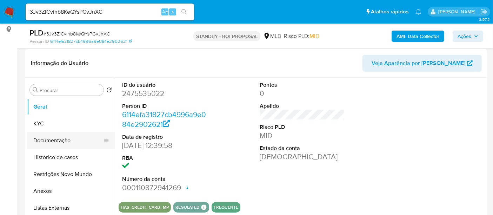
scroll to position [117, 0]
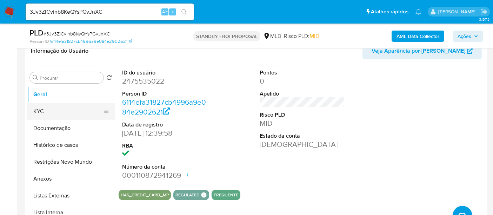
click at [46, 110] on button "KYC" at bounding box center [68, 111] width 82 height 17
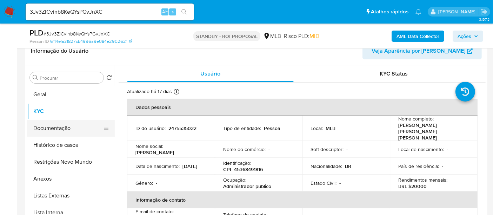
click at [40, 125] on button "Documentação" at bounding box center [68, 128] width 82 height 17
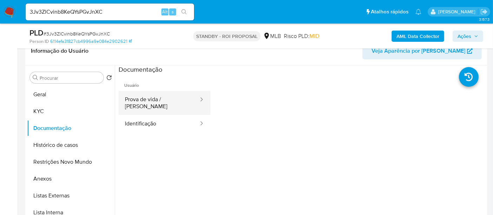
click at [156, 100] on button "Prova de vida / Selfie" at bounding box center [159, 103] width 81 height 24
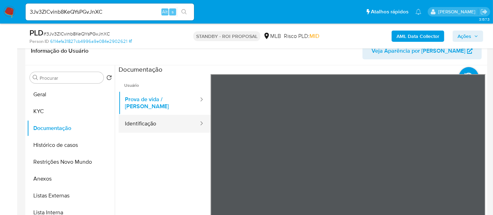
click at [146, 120] on button "Identificação" at bounding box center [159, 124] width 81 height 18
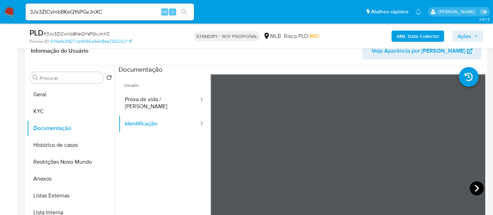
click at [478, 187] on icon at bounding box center [477, 188] width 14 height 14
drag, startPoint x: 113, startPoint y: 13, endPoint x: 0, endPoint y: 11, distance: 113.4
click at [0, 11] on nav "Pausado Ver notificaciones 3Jv3ZlCvinb8KeQYsPGvJnXC Alt s Atalhos rápidos Presi…" at bounding box center [246, 12] width 493 height 24
paste input "KqsOoC1SuW6RWXWrC59IsYay"
type input "KqsOoC1SuW6RWXWrC59IsYay"
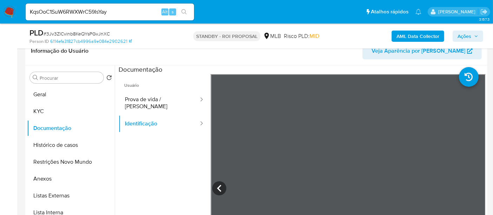
click at [185, 9] on icon "search-icon" at bounding box center [184, 12] width 6 height 6
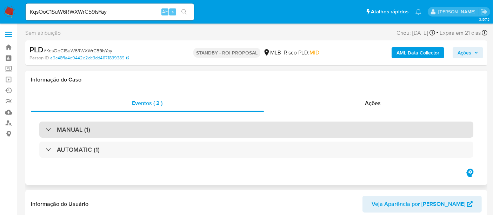
select select "10"
click at [149, 128] on div "MANUAL (1)" at bounding box center [256, 129] width 434 height 16
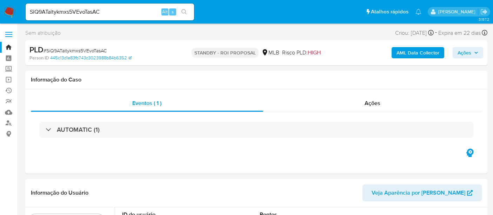
select select "10"
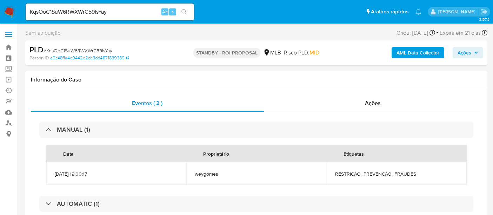
select select "10"
click at [149, 128] on div "MANUAL (1)" at bounding box center [256, 129] width 434 height 16
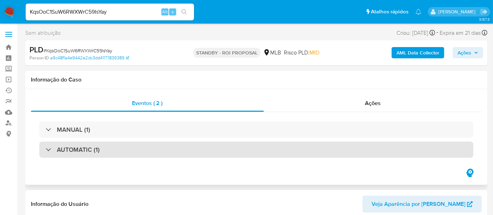
click at [165, 151] on div "AUTOMATIC (1)" at bounding box center [256, 149] width 434 height 16
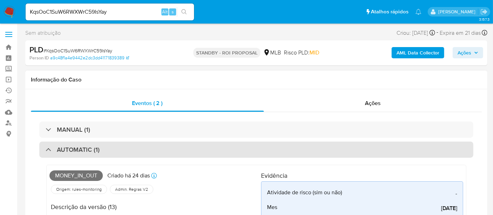
click at [165, 150] on div "AUTOMATIC (1)" at bounding box center [256, 149] width 434 height 16
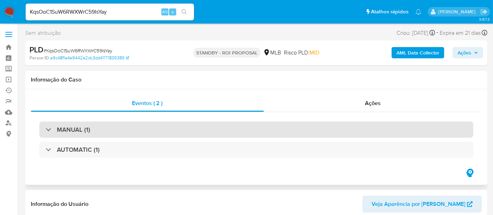
click at [163, 126] on div "MANUAL (1)" at bounding box center [256, 129] width 434 height 16
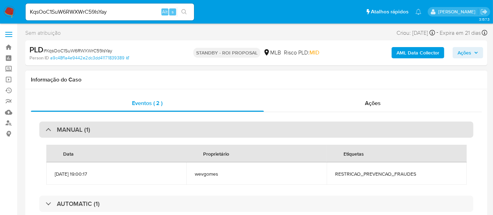
click at [165, 130] on div "MANUAL (1)" at bounding box center [256, 129] width 434 height 16
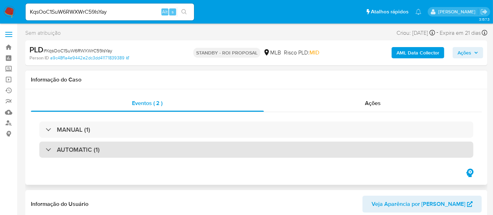
click at [172, 156] on div "AUTOMATIC (1)" at bounding box center [256, 149] width 434 height 16
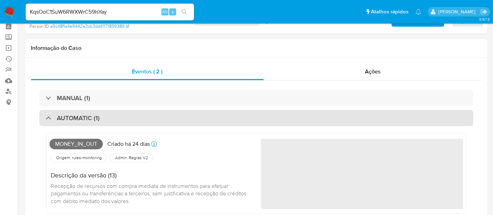
scroll to position [39, 0]
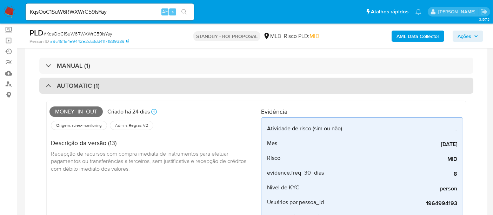
click at [177, 86] on div "AUTOMATIC (1)" at bounding box center [256, 86] width 434 height 16
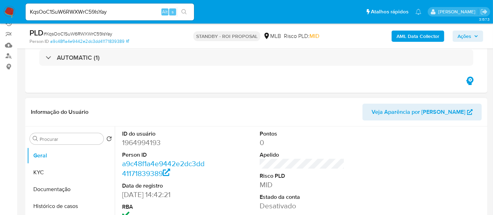
scroll to position [117, 0]
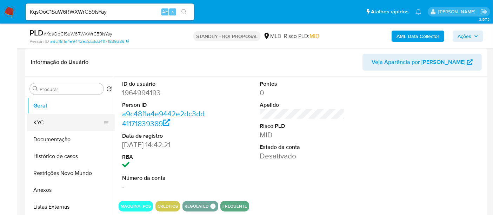
click at [46, 123] on button "KYC" at bounding box center [68, 122] width 82 height 17
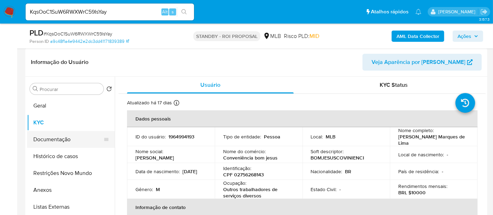
click at [52, 141] on button "Documentação" at bounding box center [68, 139] width 82 height 17
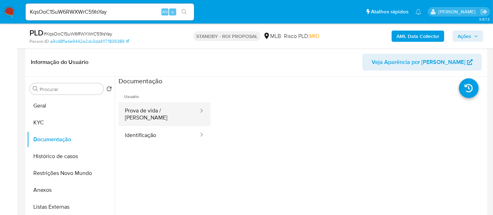
click at [153, 111] on button "Prova de vida / [PERSON_NAME]" at bounding box center [159, 114] width 81 height 24
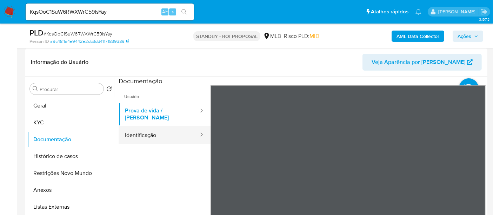
click at [144, 126] on button "Identificação" at bounding box center [159, 135] width 81 height 18
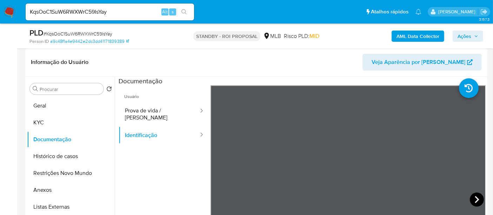
click at [475, 197] on icon at bounding box center [477, 199] width 4 height 7
click at [45, 124] on button "KYC" at bounding box center [68, 122] width 82 height 17
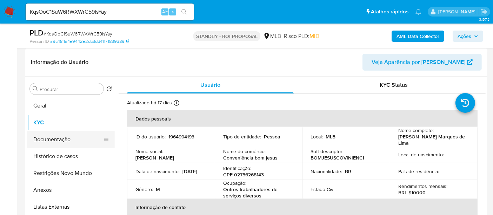
click at [50, 137] on button "Documentação" at bounding box center [68, 139] width 82 height 17
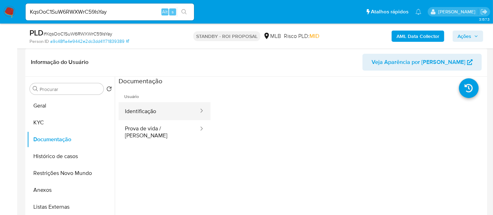
click at [163, 113] on button "Identificação" at bounding box center [159, 111] width 81 height 18
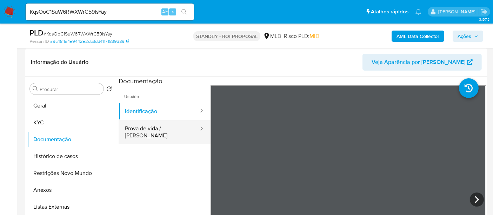
click at [142, 128] on button "Prova de vida / [PERSON_NAME]" at bounding box center [159, 132] width 81 height 24
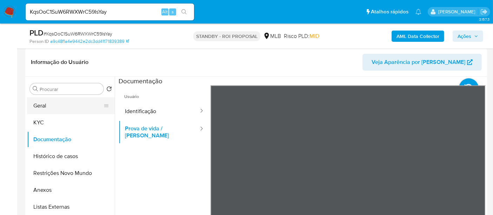
click at [49, 106] on button "Geral" at bounding box center [68, 105] width 82 height 17
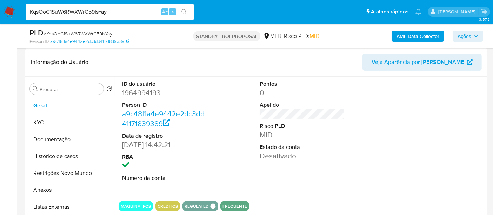
drag, startPoint x: 120, startPoint y: 11, endPoint x: 0, endPoint y: 21, distance: 120.5
click at [0, 21] on nav "Pausado Ver notificaciones KqsOoC1SuW6RWXWrC59IsYay Alt s Atalhos rápidos Presi…" at bounding box center [246, 12] width 493 height 24
paste input "YIYKk3KH82T38eyKt1hrfv0v"
type input "YIYKk3KH82T38eyKt1hrfv0v"
click at [183, 7] on button "search-icon" at bounding box center [184, 12] width 14 height 10
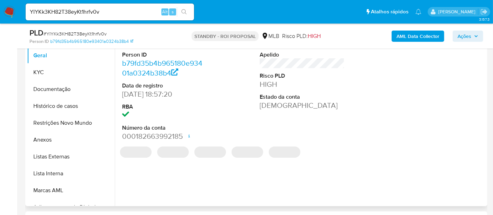
select select "10"
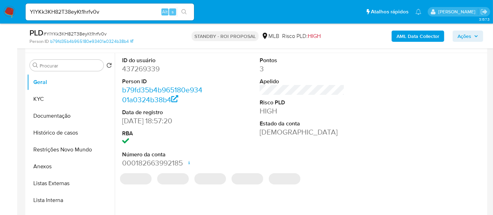
scroll to position [117, 0]
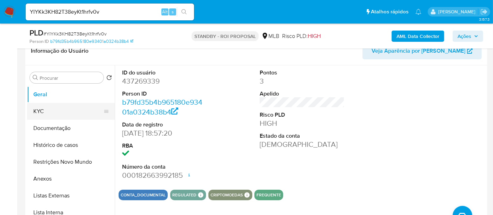
click at [43, 106] on button "KYC" at bounding box center [68, 111] width 82 height 17
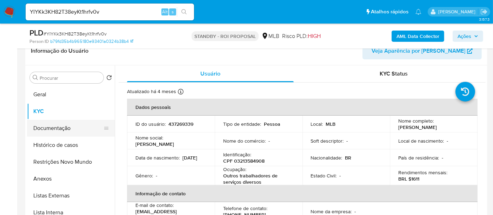
click at [47, 130] on button "Documentação" at bounding box center [68, 128] width 82 height 17
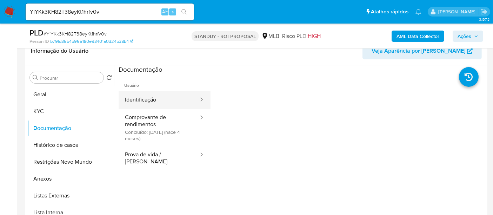
click at [152, 99] on button "Identificação" at bounding box center [159, 100] width 81 height 18
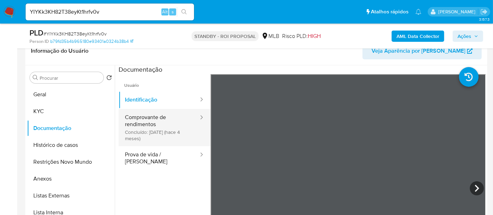
click at [143, 121] on button "Comprovante de rendimentos Concluído: [DATE] (hace 4 meses)" at bounding box center [159, 127] width 81 height 37
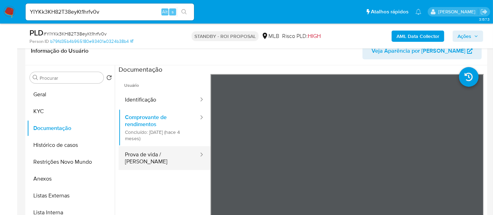
click at [156, 157] on button "Prova de vida / [PERSON_NAME]" at bounding box center [159, 158] width 81 height 24
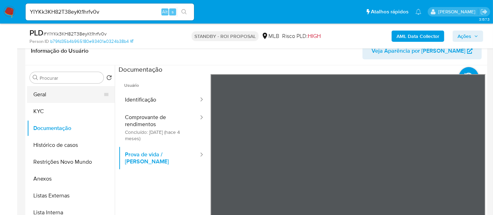
click at [42, 94] on button "Geral" at bounding box center [68, 94] width 82 height 17
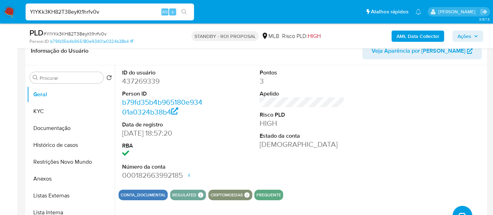
click at [0, 14] on nav "Pausado Ver notificaciones YIYKk3KH82T38eyKt1hrfv0v Alt s Atalhos rápidos Presi…" at bounding box center [246, 12] width 493 height 24
paste input "7DasnnJwCGOq97wIdy5opq46"
type input "7DasnnJwCGOq97wIdy5opq46"
click at [186, 11] on icon "search-icon" at bounding box center [184, 12] width 6 height 6
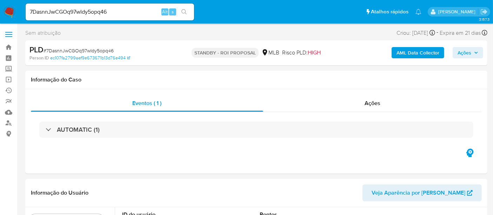
select select "10"
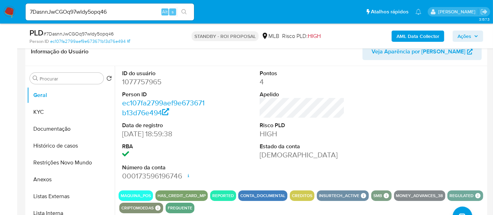
scroll to position [117, 0]
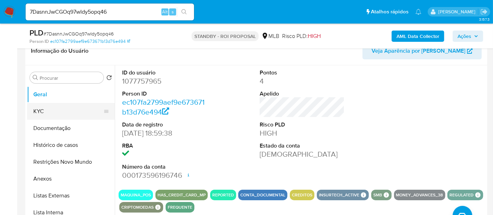
click at [52, 111] on button "KYC" at bounding box center [68, 111] width 82 height 17
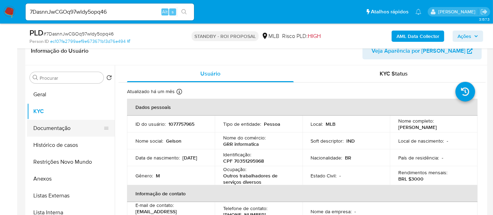
click at [60, 127] on button "Documentação" at bounding box center [68, 128] width 82 height 17
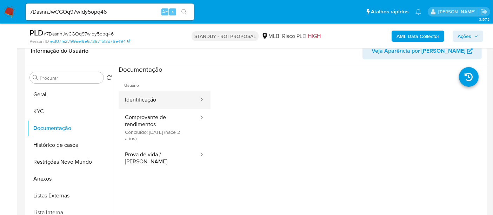
click at [150, 102] on button "Identificação" at bounding box center [159, 100] width 81 height 18
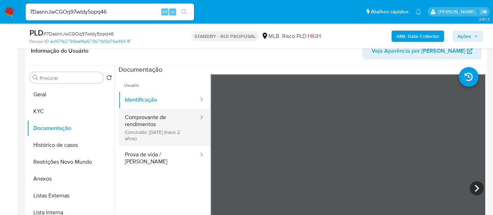
click at [156, 118] on button "Comprovante de rendimentos Concluído: [DATE] (hace 2 años)" at bounding box center [159, 127] width 81 height 37
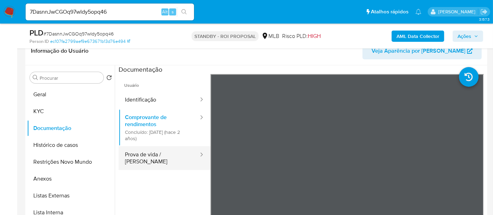
click at [146, 153] on button "Prova de vida / [PERSON_NAME]" at bounding box center [159, 158] width 81 height 24
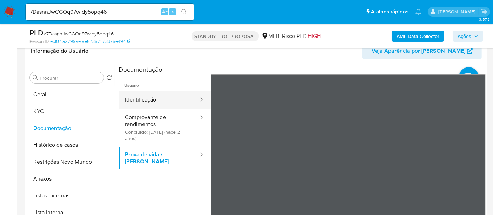
click at [140, 98] on button "Identificação" at bounding box center [159, 100] width 81 height 18
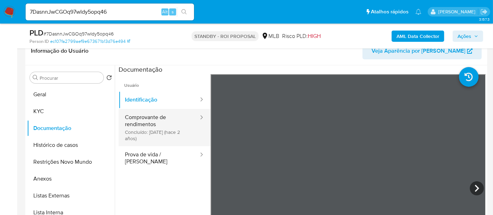
click at [147, 125] on button "Comprovante de rendimentos Concluído: [DATE] (hace 2 años)" at bounding box center [159, 127] width 81 height 37
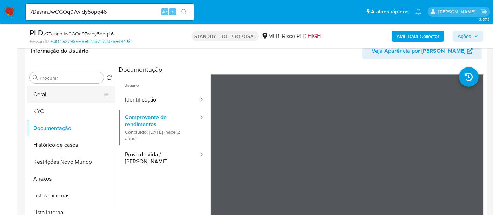
drag, startPoint x: 45, startPoint y: 88, endPoint x: 82, endPoint y: 92, distance: 37.0
click at [45, 88] on button "Geral" at bounding box center [68, 94] width 82 height 17
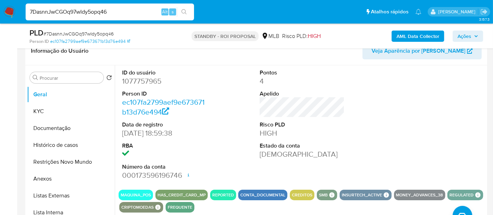
drag, startPoint x: 130, startPoint y: 11, endPoint x: 0, endPoint y: 11, distance: 130.2
click at [0, 11] on nav "Pausado Ver notificaciones 7DasnnJwCGOq97wIdy5opq46 Alt s Atalhos rápidos Presi…" at bounding box center [246, 12] width 493 height 24
paste input "Uh7jCuEPb2Jm0OQGxM3JyXKe"
type input "Uh7jCuEPb2Jm0OQGxM3JyXKe"
click at [183, 11] on icon "search-icon" at bounding box center [184, 12] width 6 height 6
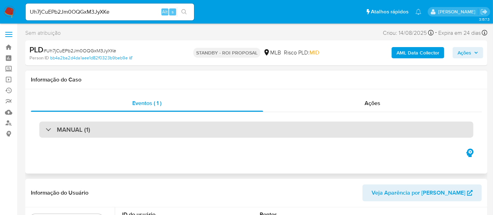
select select "10"
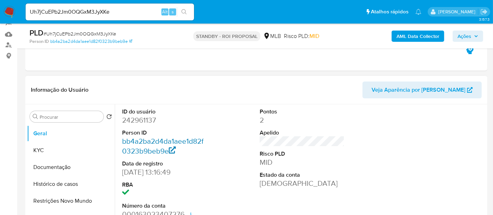
scroll to position [117, 0]
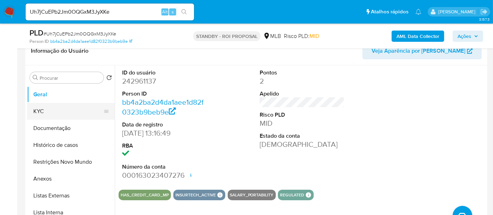
click at [40, 110] on button "KYC" at bounding box center [68, 111] width 82 height 17
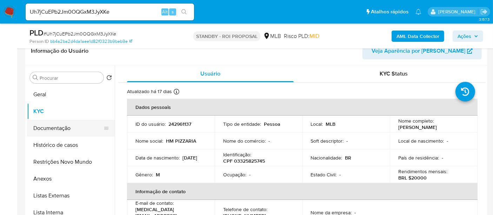
click at [56, 130] on button "Documentação" at bounding box center [68, 128] width 82 height 17
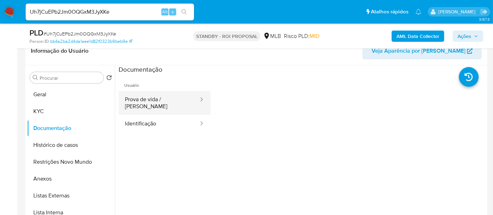
click at [161, 102] on button "Prova de vida / [PERSON_NAME]" at bounding box center [159, 103] width 81 height 24
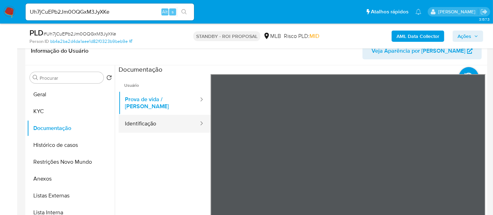
click at [153, 120] on button "Identificação" at bounding box center [159, 124] width 81 height 18
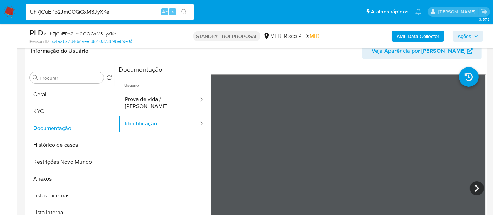
drag, startPoint x: 112, startPoint y: 13, endPoint x: 0, endPoint y: 11, distance: 112.3
click at [0, 11] on nav "Pausado Ver notificaciones Uh7jCuEPb2Jm0OQGxM3JyXKe Alt s Atalhos rápidos Presi…" at bounding box center [246, 12] width 493 height 24
paste input "PzV7mouIBq1pRY2uMHr57UTr"
type input "PzV7mouIBq1pRY2uMHr57UTr"
click at [184, 8] on button "search-icon" at bounding box center [184, 12] width 14 height 10
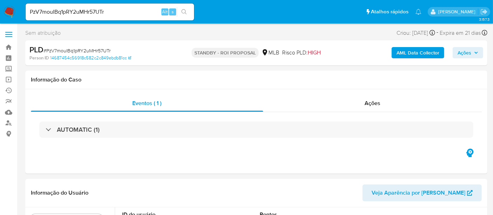
select select "10"
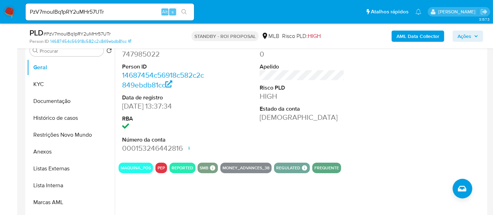
scroll to position [156, 0]
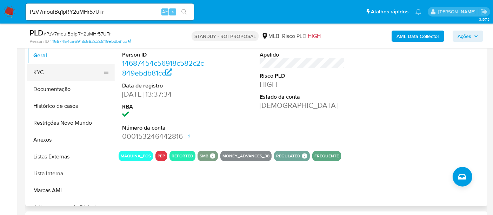
click at [42, 70] on button "KYC" at bounding box center [68, 72] width 82 height 17
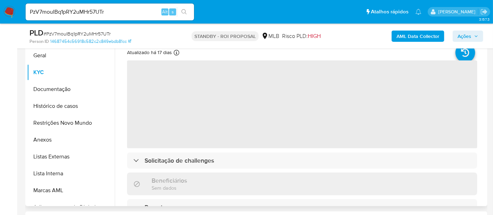
scroll to position [117, 0]
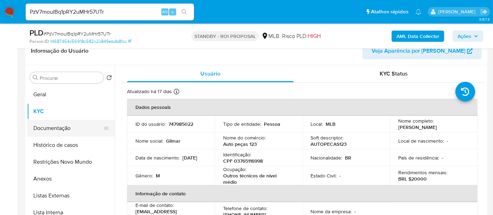
click at [44, 124] on button "Documentação" at bounding box center [68, 128] width 82 height 17
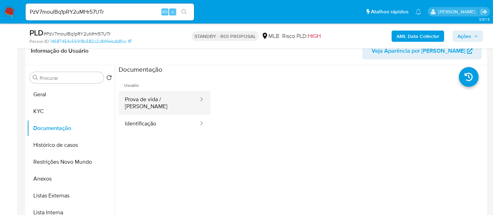
click at [161, 97] on button "Prova de vida / [PERSON_NAME]" at bounding box center [159, 103] width 81 height 24
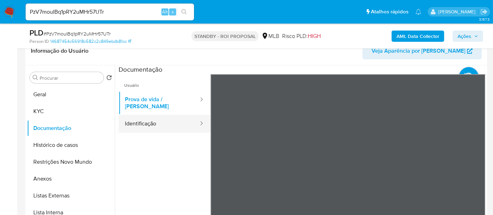
click at [147, 120] on button "Identificação" at bounding box center [159, 124] width 81 height 18
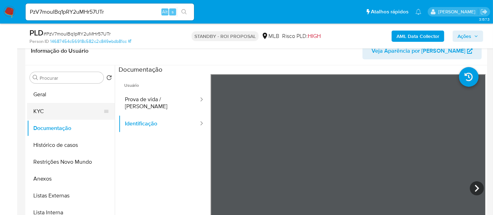
click at [49, 114] on button "KYC" at bounding box center [68, 111] width 82 height 17
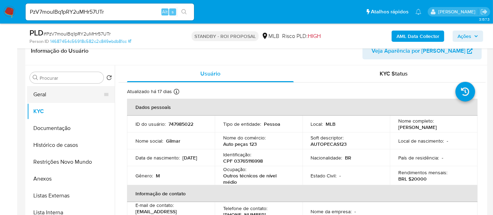
click at [46, 96] on button "Geral" at bounding box center [68, 94] width 82 height 17
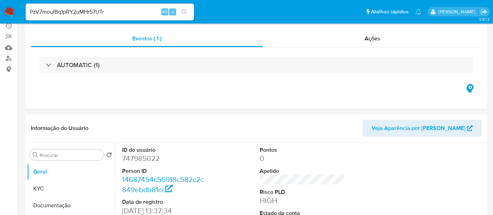
scroll to position [0, 0]
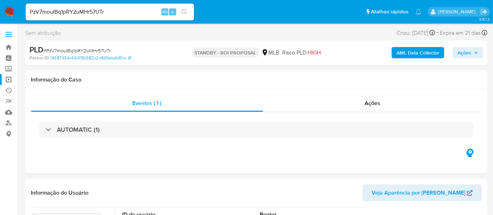
click at [8, 80] on link "Operações em massa" at bounding box center [42, 79] width 84 height 11
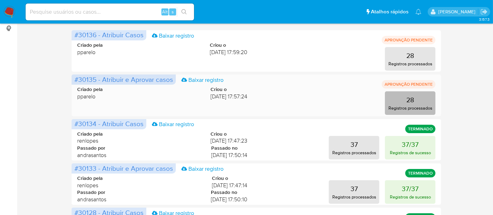
scroll to position [117, 0]
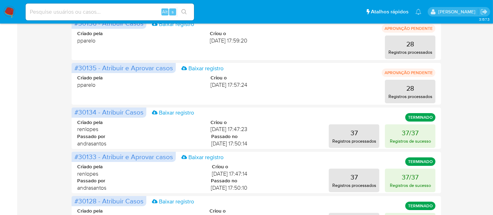
click at [96, 11] on input at bounding box center [110, 11] width 168 height 9
paste input "oFZNNVZ52shojGJf7bDHQp6t"
type input "oFZNNVZ52shojGJf7bDHQp6t"
click at [184, 9] on icon "search-icon" at bounding box center [183, 11] width 5 height 5
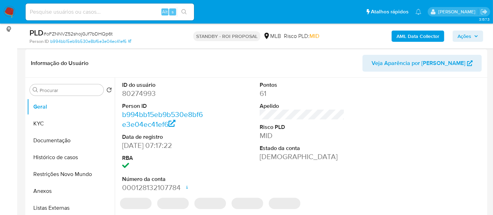
scroll to position [117, 0]
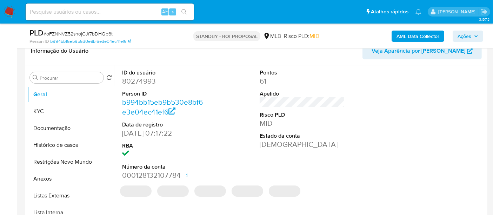
select select "10"
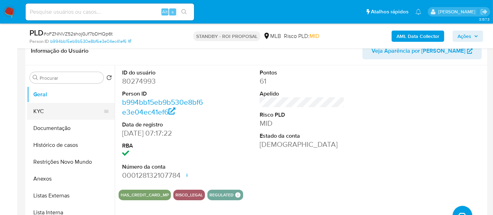
drag, startPoint x: 46, startPoint y: 110, endPoint x: 72, endPoint y: 114, distance: 26.7
click at [46, 111] on button "KYC" at bounding box center [68, 111] width 82 height 17
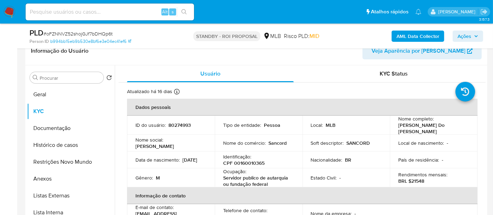
drag, startPoint x: 52, startPoint y: 126, endPoint x: 133, endPoint y: 133, distance: 81.3
click at [52, 126] on button "Documentação" at bounding box center [71, 128] width 88 height 17
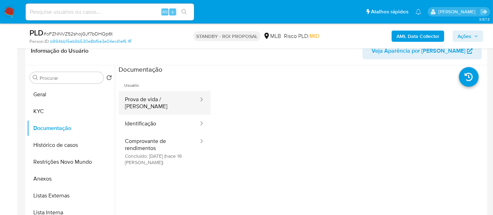
click at [171, 100] on button "Prova de vida / [PERSON_NAME]" at bounding box center [159, 103] width 81 height 24
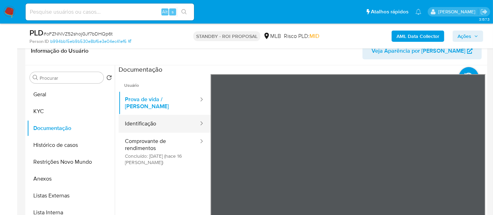
click at [153, 117] on button "Identificação" at bounding box center [159, 124] width 81 height 18
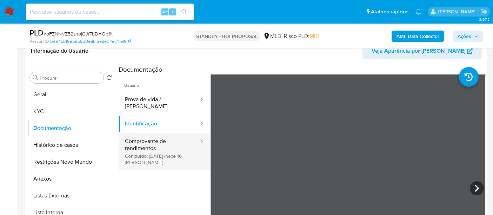
drag, startPoint x: 149, startPoint y: 138, endPoint x: 163, endPoint y: 139, distance: 14.1
click at [149, 138] on button "Comprovante de rendimentos Concluído: [DATE] (hace 16 [PERSON_NAME])" at bounding box center [159, 151] width 81 height 37
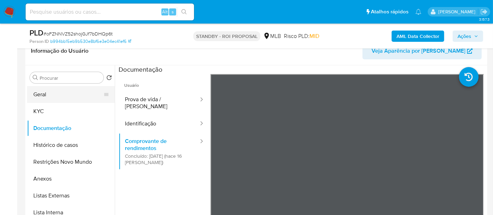
click at [49, 95] on button "Geral" at bounding box center [68, 94] width 82 height 17
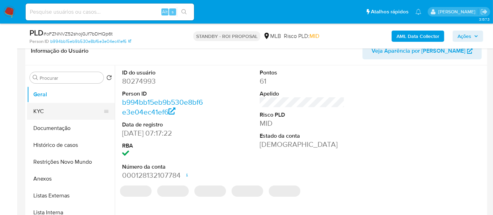
drag, startPoint x: 51, startPoint y: 113, endPoint x: 60, endPoint y: 113, distance: 8.8
click at [51, 113] on button "KYC" at bounding box center [68, 111] width 82 height 17
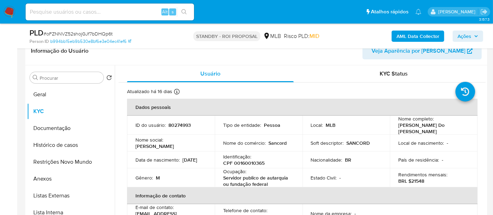
click at [102, 13] on input at bounding box center [110, 11] width 168 height 9
paste input "B0QD204Q5xH4sDt6x9ZkWlfd"
type input "B0QD204Q5xH4sDt6x9ZkWlfd"
click at [183, 11] on icon "search-icon" at bounding box center [184, 12] width 6 height 6
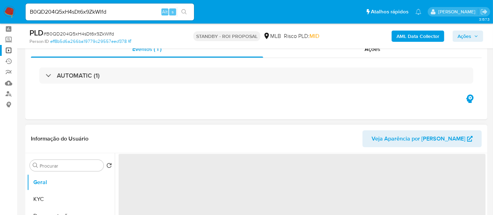
scroll to position [78, 0]
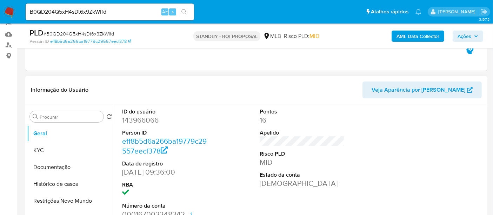
select select "10"
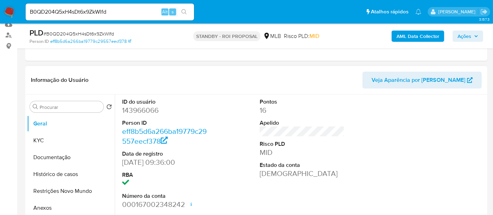
scroll to position [117, 0]
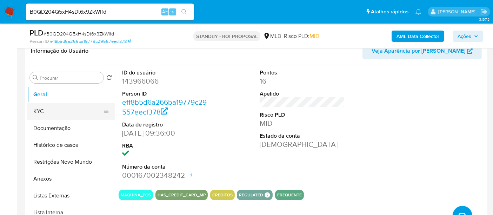
click at [36, 110] on button "KYC" at bounding box center [68, 111] width 82 height 17
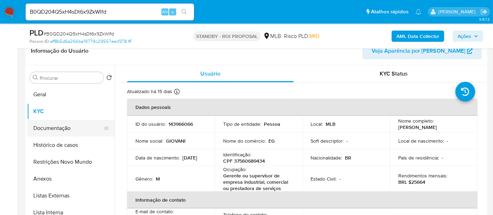
click at [54, 125] on button "Documentação" at bounding box center [68, 128] width 82 height 17
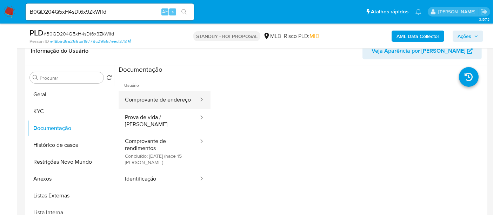
click at [149, 103] on button "Comprovante de endereço" at bounding box center [159, 100] width 81 height 18
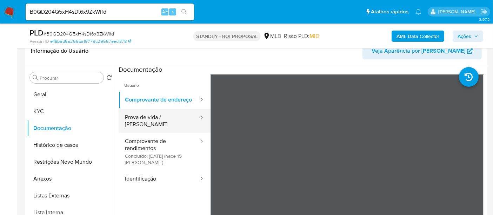
click at [152, 125] on button "Prova de vida / [PERSON_NAME]" at bounding box center [159, 121] width 81 height 24
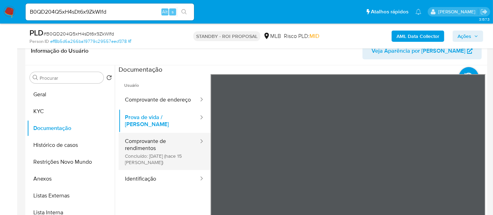
click at [143, 148] on button "Comprovante de rendimentos Concluído: [DATE] (hace 15 [PERSON_NAME])" at bounding box center [159, 151] width 81 height 37
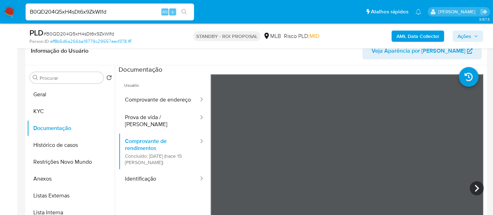
drag, startPoint x: 120, startPoint y: 9, endPoint x: 0, endPoint y: 9, distance: 120.4
click at [0, 9] on nav "Pausado Ver notificaciones B0QD204Q5xH4sDt6x9ZkWlfd Alt s Atalhos rápidos Presi…" at bounding box center [246, 12] width 493 height 24
paste input "PZrC9QTdthVd4zPUrBcYgRUi"
type input "PZrC9QTdthVd4zPUrBcYgRUi"
click at [186, 11] on icon "search-icon" at bounding box center [184, 12] width 6 height 6
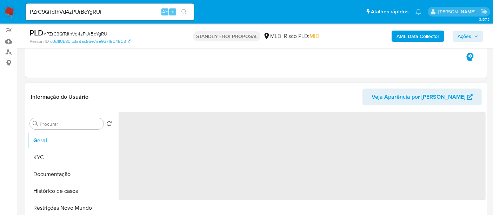
scroll to position [78, 0]
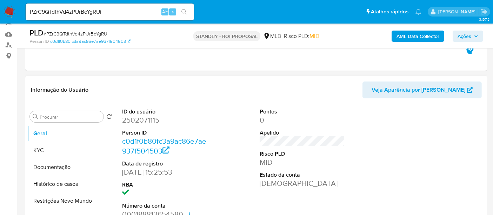
select select "10"
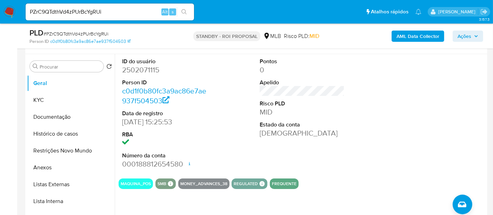
scroll to position [156, 0]
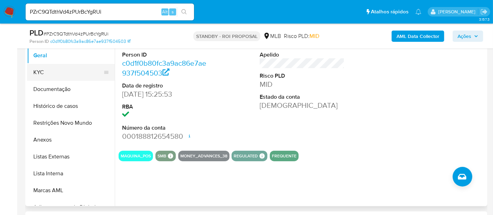
click at [39, 69] on button "KYC" at bounding box center [68, 72] width 82 height 17
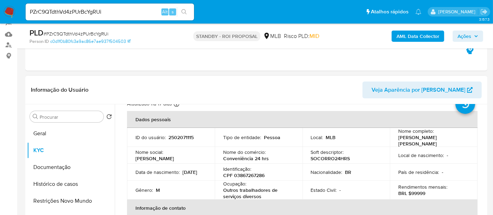
scroll to position [39, 0]
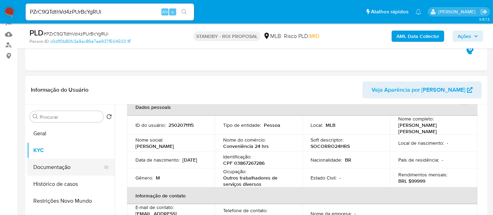
click at [51, 167] on button "Documentação" at bounding box center [68, 167] width 82 height 17
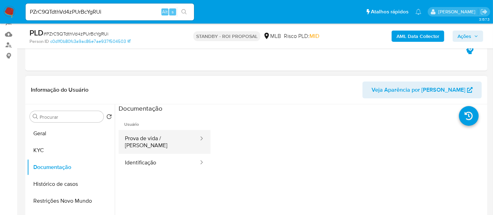
click at [161, 140] on button "Prova de vida / Selfie" at bounding box center [159, 142] width 81 height 24
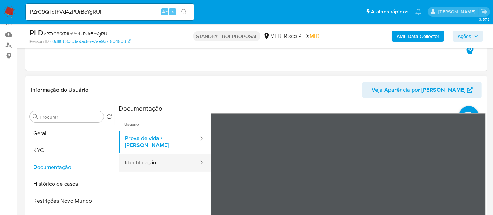
click at [142, 158] on button "Identificação" at bounding box center [159, 163] width 81 height 18
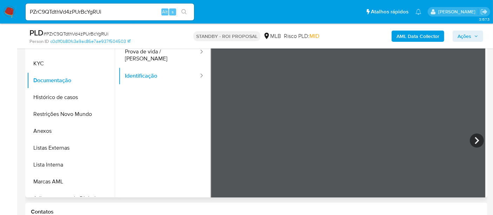
scroll to position [124, 0]
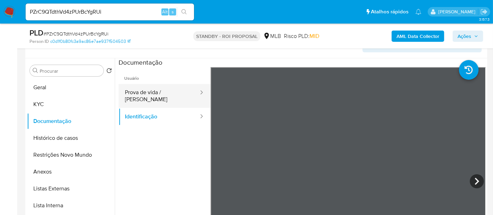
click at [151, 93] on button "Prova de vida / Selfie" at bounding box center [159, 96] width 81 height 24
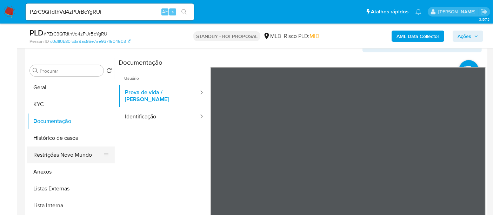
drag, startPoint x: 53, startPoint y: 154, endPoint x: 70, endPoint y: 153, distance: 17.2
click at [54, 154] on button "Restrições Novo Mundo" at bounding box center [68, 154] width 82 height 17
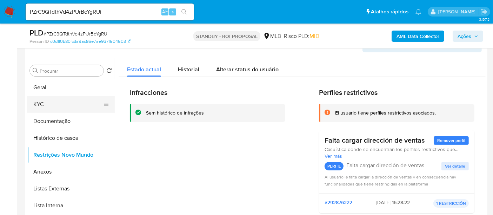
click at [43, 102] on button "KYC" at bounding box center [68, 104] width 82 height 17
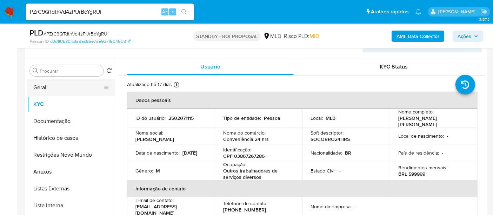
click at [38, 87] on button "Geral" at bounding box center [68, 87] width 82 height 17
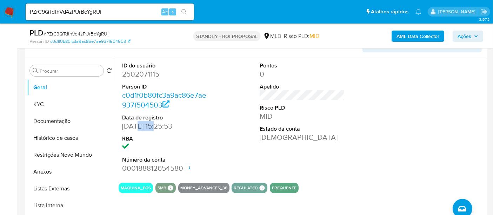
drag, startPoint x: 133, startPoint y: 127, endPoint x: 158, endPoint y: 125, distance: 25.0
click at [158, 125] on dd "18/06/2025 15:25:53" at bounding box center [164, 126] width 85 height 10
click at [149, 151] on dd at bounding box center [164, 147] width 85 height 10
drag, startPoint x: 131, startPoint y: 128, endPoint x: 158, endPoint y: 128, distance: 27.0
click at [158, 128] on dd "18/06/2025 15:25:53" at bounding box center [164, 126] width 85 height 10
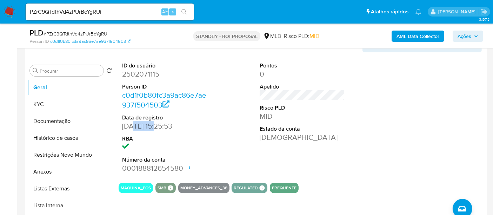
copy dd "06/2025"
drag, startPoint x: 111, startPoint y: 11, endPoint x: 0, endPoint y: 31, distance: 112.3
paste input "fr6E1mR0YHTiplgNvkrGQkdB"
type input "fr6E1mR0YHTiplgNvkrGQkdB"
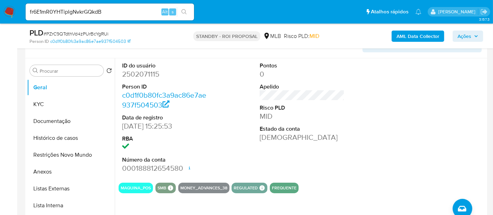
click at [184, 10] on icon "search-icon" at bounding box center [184, 12] width 6 height 6
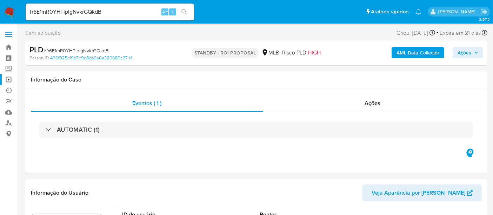
select select "10"
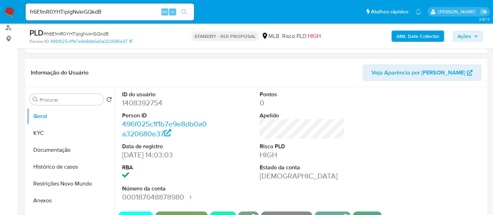
scroll to position [117, 0]
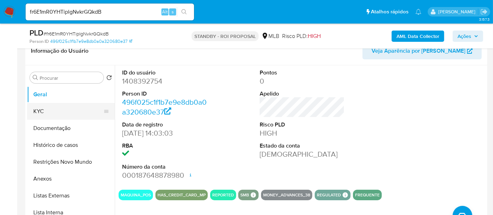
click at [41, 111] on button "KYC" at bounding box center [68, 111] width 82 height 17
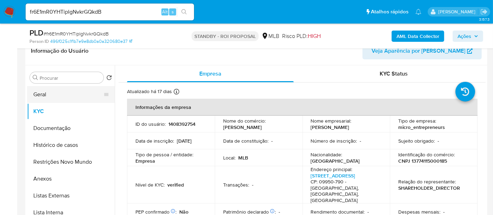
click at [38, 99] on button "Geral" at bounding box center [68, 94] width 82 height 17
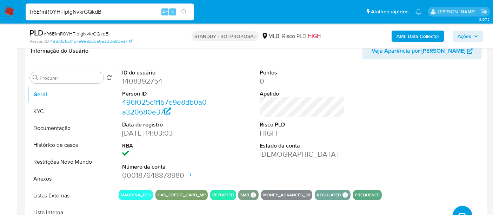
drag, startPoint x: 111, startPoint y: 12, endPoint x: 0, endPoint y: 16, distance: 111.3
click at [0, 16] on nav "Pausado Ver notificaciones fr6E1mR0YHTiplgNvkrGQkdB Alt s Atalhos rápidos Presi…" at bounding box center [246, 12] width 493 height 24
paste input "P5plE8C9tuSICvGGyE87hbNP"
type input "P5plE8C9tuSICvGGyE87hbNP"
click at [184, 11] on icon "search-icon" at bounding box center [184, 12] width 6 height 6
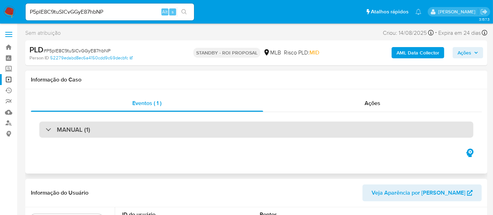
select select "10"
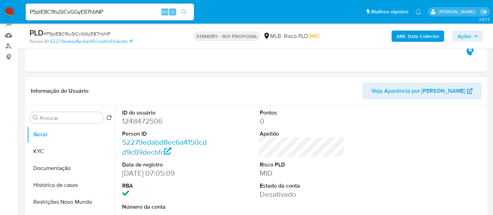
scroll to position [78, 0]
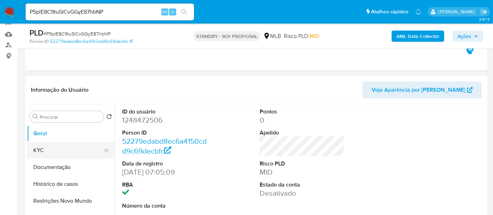
click at [37, 150] on button "KYC" at bounding box center [68, 150] width 82 height 17
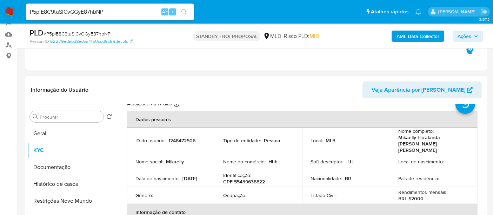
scroll to position [39, 0]
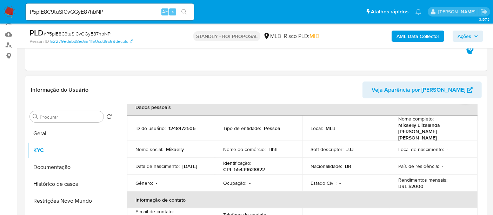
drag, startPoint x: 136, startPoint y: 163, endPoint x: 168, endPoint y: 163, distance: 32.3
click at [168, 163] on div "Data de nascimento : 10/05/2005" at bounding box center [170, 166] width 71 height 6
copy p "10/05/2005"
click at [49, 166] on button "Documentação" at bounding box center [68, 167] width 82 height 17
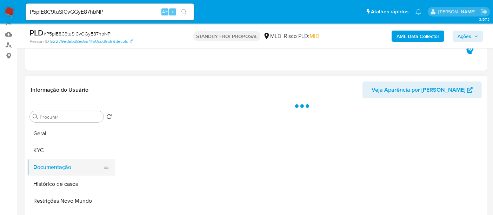
scroll to position [0, 0]
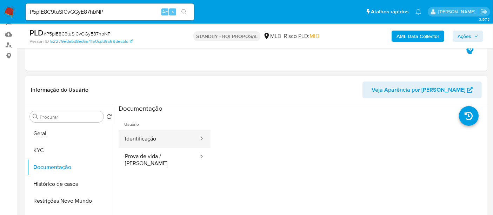
click at [146, 137] on button "Identificação" at bounding box center [159, 139] width 81 height 18
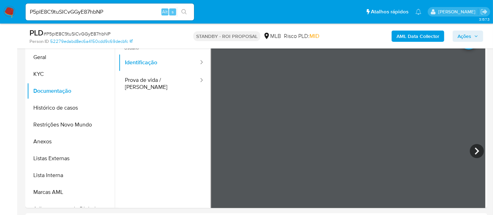
scroll to position [159, 0]
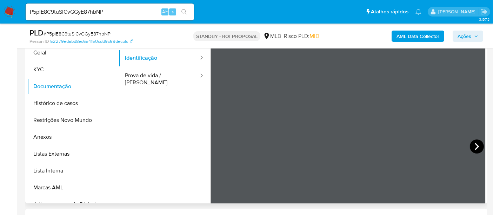
click at [471, 143] on icon at bounding box center [477, 146] width 14 height 14
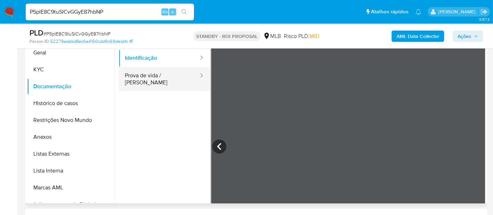
click at [145, 72] on button "Prova de vida / Selfie" at bounding box center [159, 79] width 81 height 24
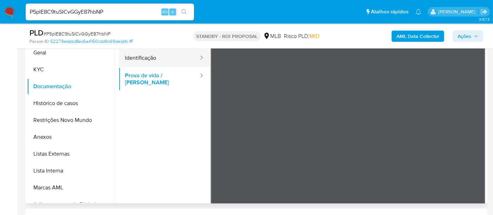
click at [142, 58] on button "Identificação" at bounding box center [159, 58] width 81 height 18
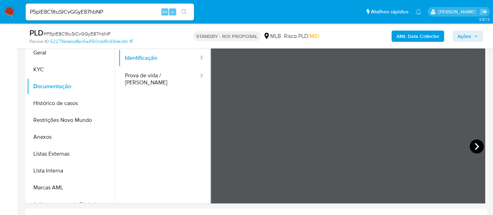
click at [471, 144] on icon at bounding box center [477, 146] width 14 height 14
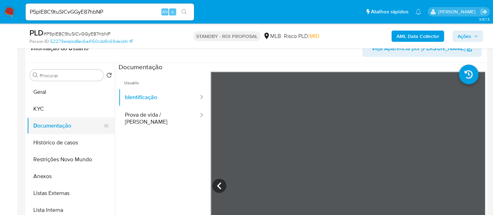
scroll to position [81, 0]
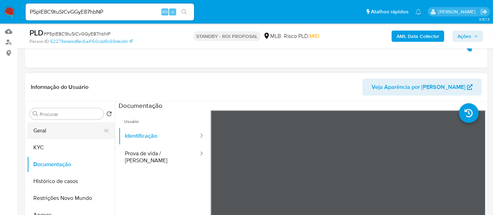
drag, startPoint x: 50, startPoint y: 131, endPoint x: 101, endPoint y: 139, distance: 51.8
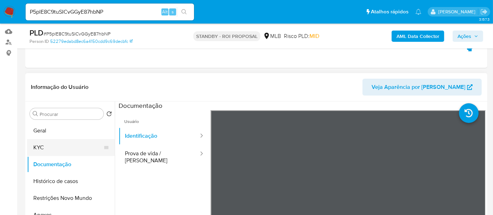
click at [50, 132] on button "Geral" at bounding box center [71, 130] width 88 height 17
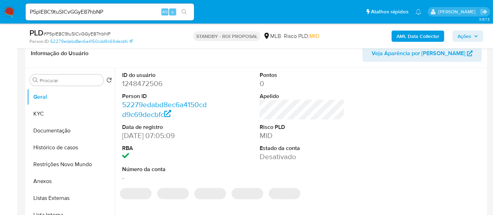
scroll to position [119, 0]
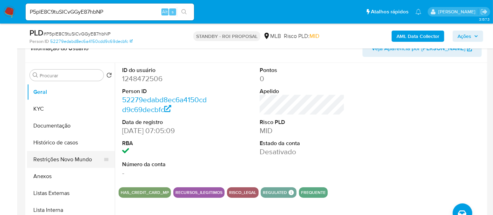
click at [67, 158] on button "Restrições Novo Mundo" at bounding box center [68, 159] width 82 height 17
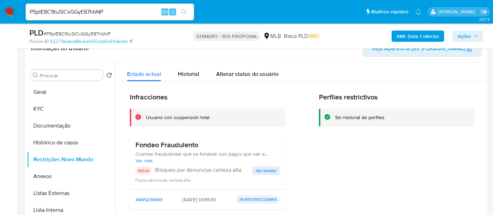
click at [268, 171] on span "Ver detalle" at bounding box center [266, 170] width 20 height 7
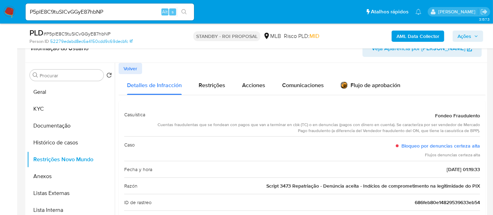
click at [10, 11] on img at bounding box center [10, 12] width 12 height 12
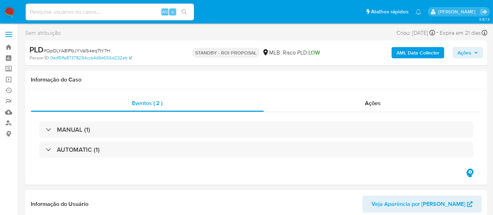
select select "10"
drag, startPoint x: 48, startPoint y: 48, endPoint x: 100, endPoint y: 50, distance: 52.0
click at [98, 51] on span "# QpDLYA81PbJYValS4eq7tY7H" at bounding box center [77, 50] width 67 height 7
drag, startPoint x: 109, startPoint y: 49, endPoint x: 47, endPoint y: 51, distance: 61.8
click at [47, 51] on span "# QpDLYA81PbJYValS4eq7tY7H" at bounding box center [77, 50] width 67 height 7
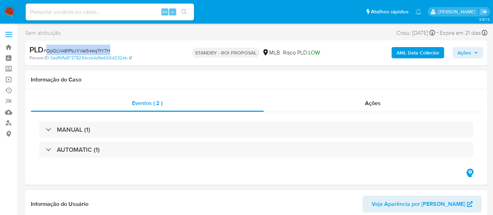
copy span "QpDLYA81PbJYValS4eq7tY7H"
click at [8, 80] on link "Operações em massa" at bounding box center [42, 79] width 84 height 11
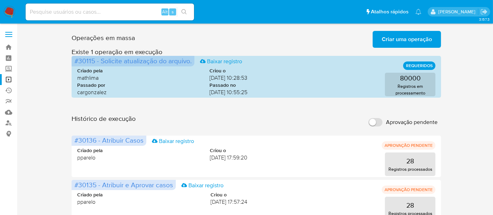
click at [408, 38] on span "Criar uma operação" at bounding box center [407, 39] width 50 height 15
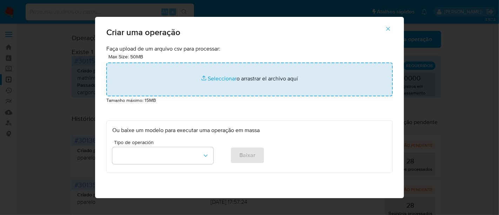
click at [223, 79] on input "file" at bounding box center [249, 79] width 286 height 34
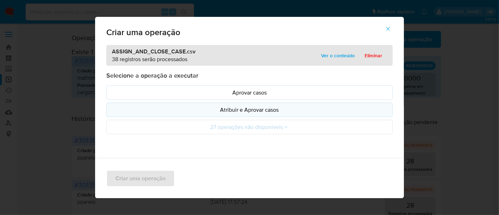
drag, startPoint x: 223, startPoint y: 79, endPoint x: 250, endPoint y: 109, distance: 40.5
click at [250, 109] on p "Atribuir e Aprovar casos" at bounding box center [249, 110] width 275 height 8
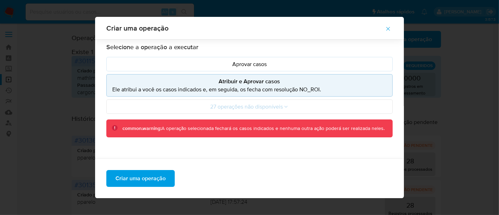
scroll to position [72, 0]
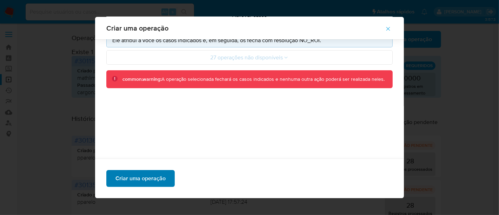
click at [141, 180] on span "Criar uma operação" at bounding box center [140, 178] width 50 height 15
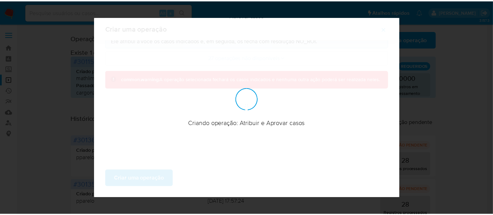
scroll to position [49, 0]
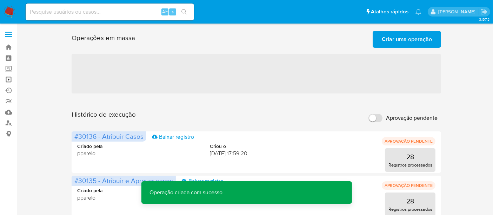
click at [5, 79] on link "Operações em massa" at bounding box center [42, 79] width 84 height 11
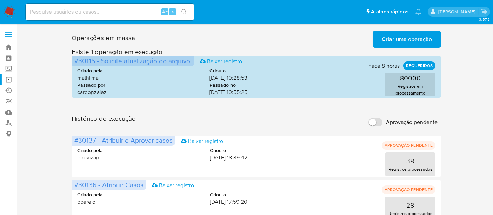
click at [407, 40] on span "Criar uma operação" at bounding box center [407, 39] width 50 height 15
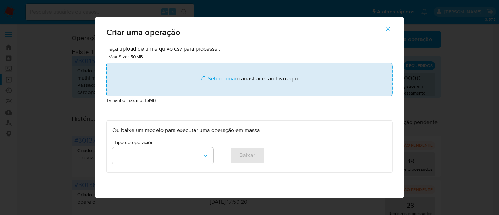
click at [229, 77] on input "file" at bounding box center [249, 79] width 286 height 34
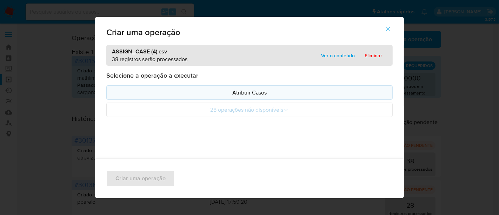
click at [249, 91] on p "Atribuir Casos" at bounding box center [249, 92] width 275 height 8
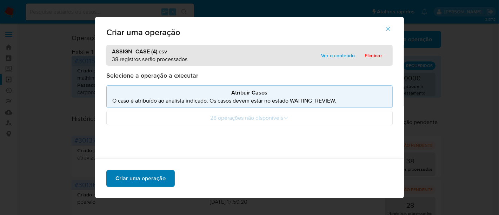
click at [139, 183] on span "Criar uma operação" at bounding box center [140, 178] width 50 height 15
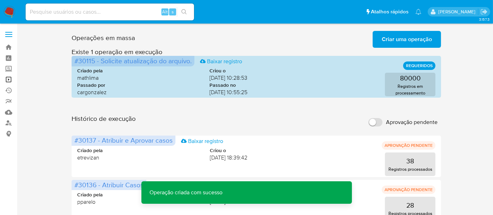
click at [9, 80] on link "Operações em massa" at bounding box center [42, 79] width 84 height 11
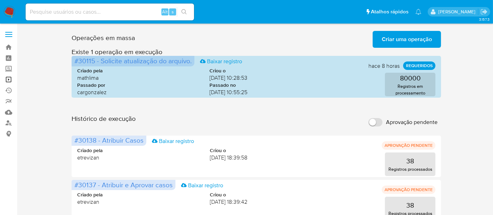
click at [8, 78] on link "Operações em massa" at bounding box center [42, 79] width 84 height 11
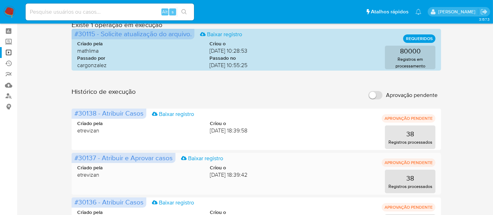
scroll to position [39, 0]
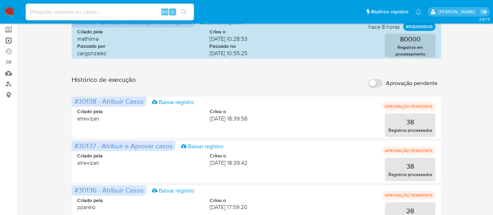
click at [8, 37] on link "Operações em massa" at bounding box center [42, 40] width 84 height 11
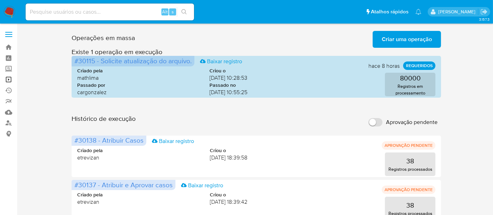
click at [8, 79] on link "Operações em massa" at bounding box center [42, 79] width 84 height 11
click at [11, 79] on link "Operações em massa" at bounding box center [42, 79] width 84 height 11
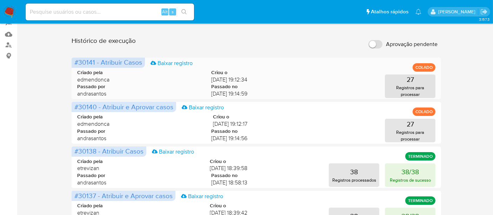
scroll to position [117, 0]
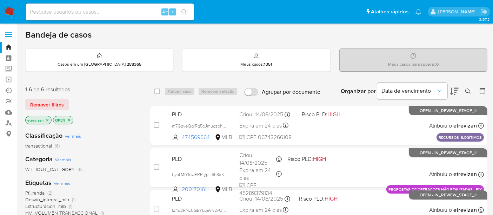
click at [98, 9] on input at bounding box center [110, 11] width 168 height 9
paste input "WZ0QNw1az26RIvm1L6rnEkoi"
type input "WZ0QNw1az26RIvm1L6rnEkoi"
click at [186, 11] on icon "search-icon" at bounding box center [184, 12] width 6 height 6
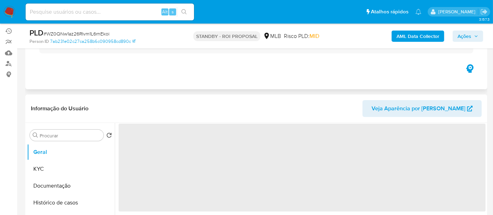
scroll to position [78, 0]
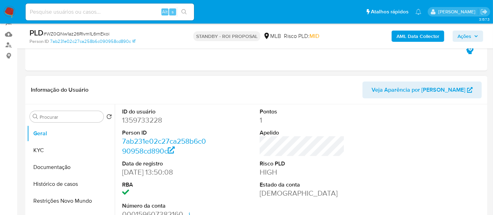
select select "10"
click at [44, 148] on button "KYC" at bounding box center [68, 150] width 82 height 17
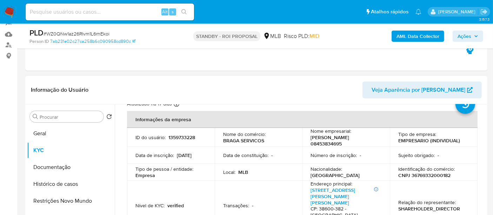
scroll to position [39, 0]
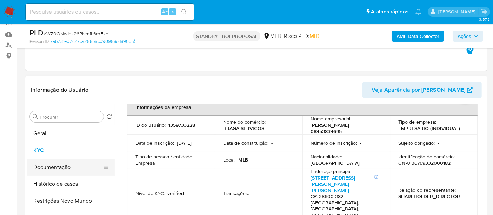
click at [50, 167] on button "Documentação" at bounding box center [68, 167] width 82 height 17
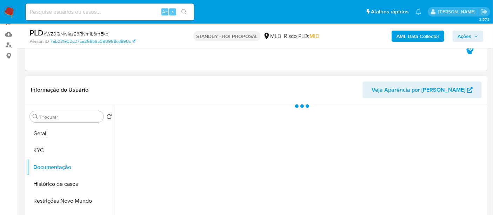
scroll to position [0, 0]
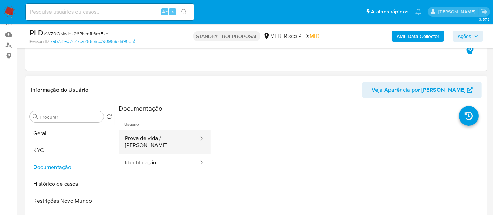
click at [147, 138] on button "Prova de vida / Selfie" at bounding box center [159, 142] width 81 height 24
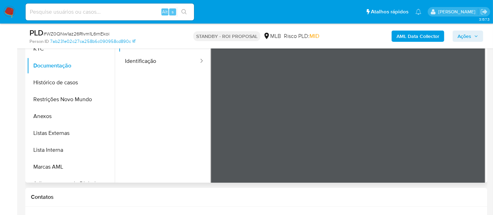
scroll to position [140, 0]
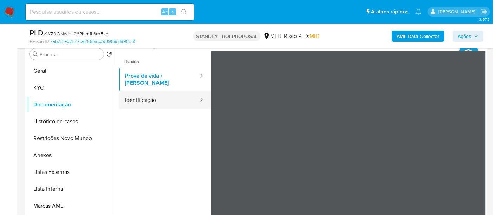
click at [139, 96] on button "Identificação" at bounding box center [159, 100] width 81 height 18
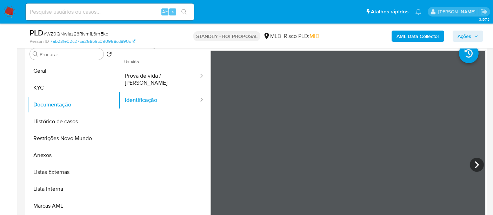
click at [105, 9] on input at bounding box center [110, 11] width 168 height 9
paste input "1WFFUIB5xHruXQOoiD1m9nCM"
type input "1WFFUIB5xHruXQOoiD1m9nCM"
click at [185, 12] on icon "search-icon" at bounding box center [184, 12] width 6 height 6
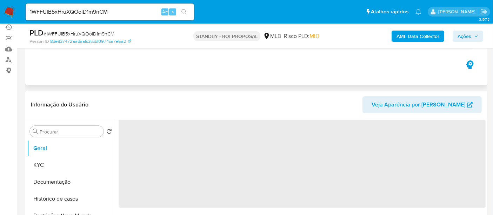
scroll to position [78, 0]
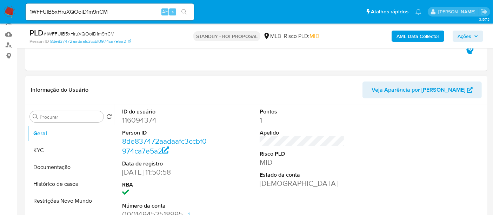
select select "10"
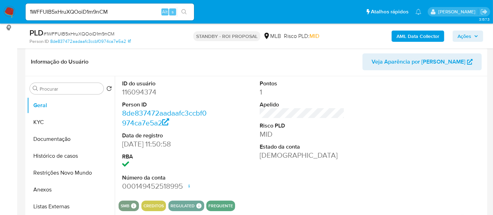
scroll to position [117, 0]
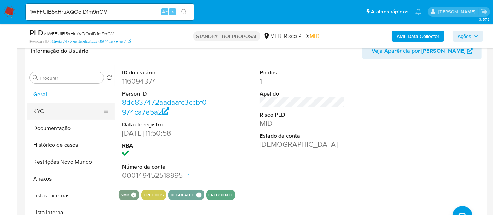
click at [46, 108] on button "KYC" at bounding box center [68, 111] width 82 height 17
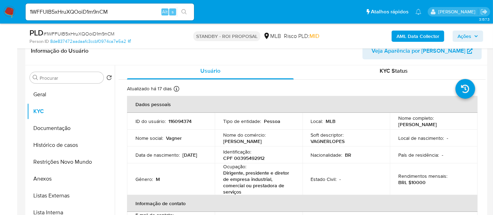
scroll to position [0, 0]
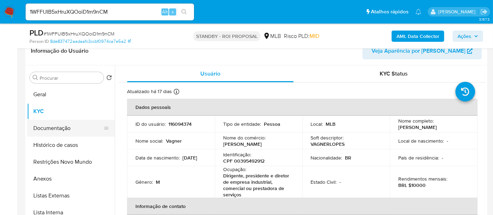
click at [48, 126] on button "Documentação" at bounding box center [68, 128] width 82 height 17
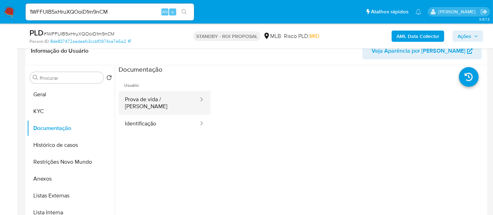
click at [150, 98] on button "Prova de vida / Selfie" at bounding box center [159, 103] width 81 height 24
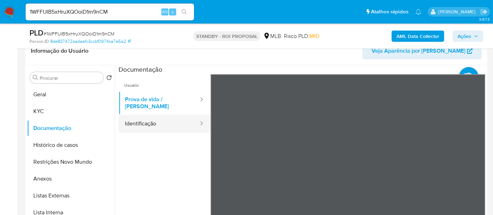
click at [152, 119] on button "Identificação" at bounding box center [159, 124] width 81 height 18
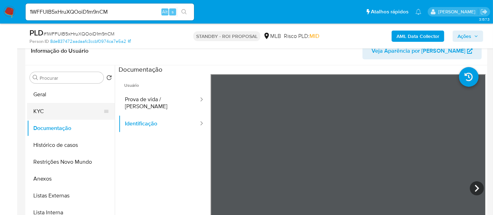
click at [41, 106] on button "KYC" at bounding box center [68, 111] width 82 height 17
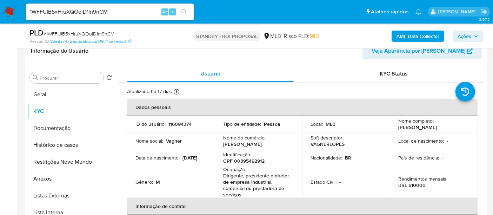
scroll to position [39, 0]
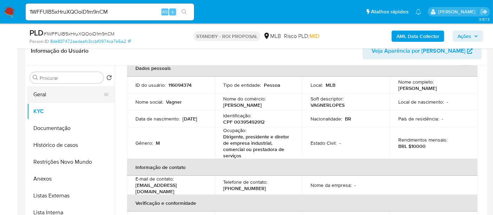
click at [44, 95] on button "Geral" at bounding box center [68, 94] width 82 height 17
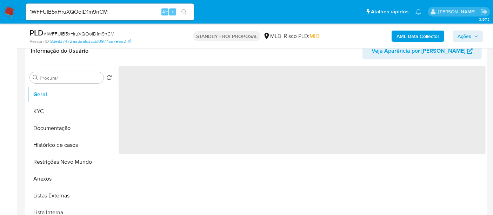
scroll to position [0, 0]
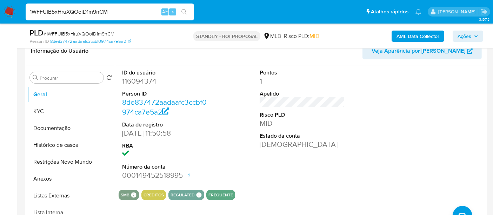
click at [0, 12] on nav "Pausado Ver notificaciones 1WFFUIB5xHruXQOoiD1m9nCM Alt s Atalhos rápidos Presi…" at bounding box center [246, 12] width 493 height 24
paste input "o3MI6deaf1rbQvMhR6vLsnu9"
type input "o3MI6deaf1rbQvMhR6vLsnu9"
click at [185, 11] on icon "search-icon" at bounding box center [183, 11] width 5 height 5
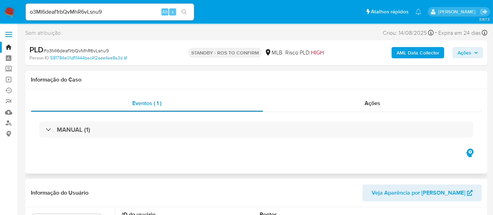
select select "10"
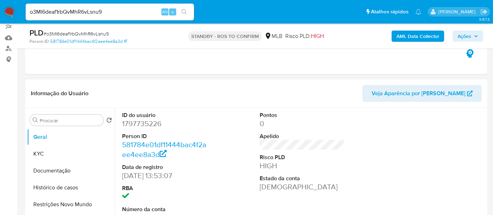
scroll to position [78, 0]
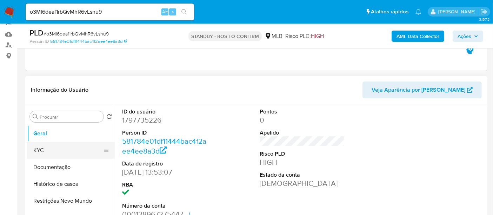
click at [42, 150] on button "KYC" at bounding box center [68, 150] width 82 height 17
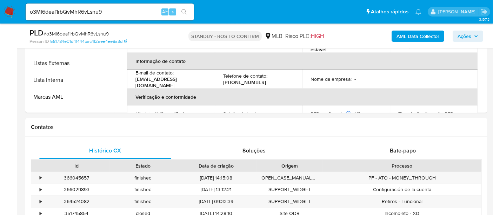
scroll to position [254, 0]
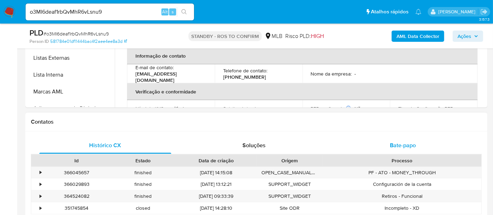
click at [404, 143] on span "Bate-papo" at bounding box center [403, 145] width 26 height 8
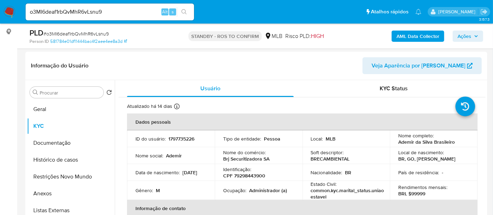
scroll to position [115, 0]
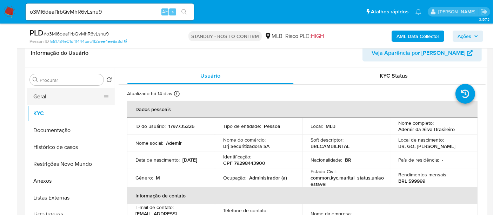
click at [38, 98] on button "Geral" at bounding box center [68, 96] width 82 height 17
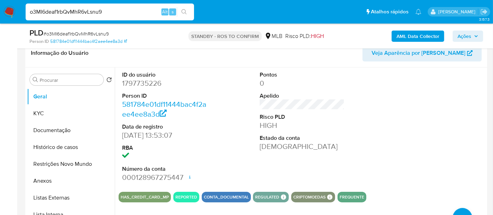
drag, startPoint x: 118, startPoint y: 9, endPoint x: 0, endPoint y: 18, distance: 117.9
click at [0, 18] on nav "Pausado Ver notificaciones o3MI6deaf1rbQvMhR6vLsnu9 Alt s Atalhos rápidos Presi…" at bounding box center [246, 12] width 493 height 24
paste input "Qmr6fCgpllbyiQyxoQZmLMRK"
type input "Qmr6fCgpllbyiQyxoQZmLMRK"
click at [186, 11] on icon "search-icon" at bounding box center [184, 12] width 6 height 6
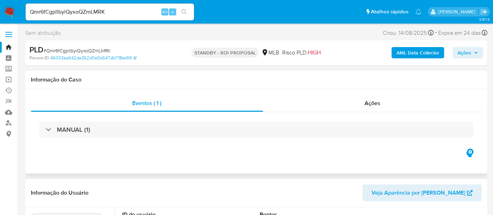
select select "10"
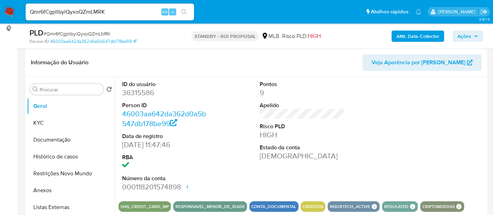
scroll to position [117, 0]
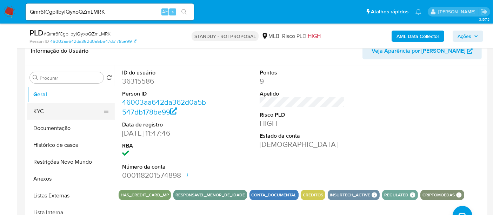
drag, startPoint x: 47, startPoint y: 113, endPoint x: 98, endPoint y: 113, distance: 50.5
click at [47, 113] on button "KYC" at bounding box center [68, 111] width 82 height 17
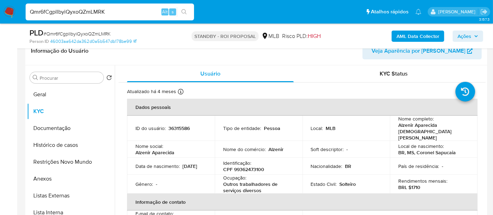
drag, startPoint x: 119, startPoint y: 14, endPoint x: 0, endPoint y: 15, distance: 119.4
click at [0, 15] on nav "Pausado Ver notificaciones Qmr6fCgpllbyiQyxoQZmLMRK Alt s Atalhos rápidos Presi…" at bounding box center [246, 12] width 493 height 24
paste input "pauPITlbY5YrAuuqxtnqqdCc"
type input "pauPITlbY5YrAuuqxtnqqdCc"
click at [184, 9] on icon "search-icon" at bounding box center [184, 12] width 6 height 6
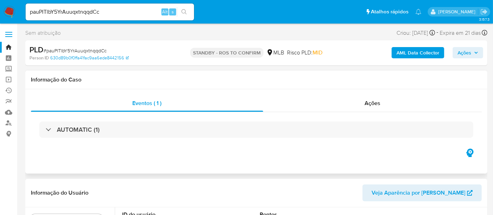
select select "10"
drag, startPoint x: 375, startPoint y: 103, endPoint x: 357, endPoint y: 103, distance: 18.3
click at [374, 103] on span "Ações" at bounding box center [373, 103] width 16 height 8
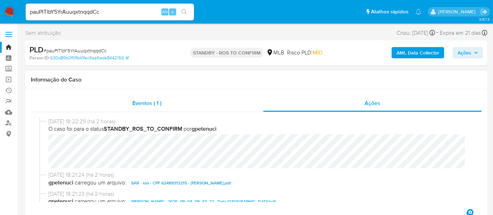
click at [142, 104] on span "Eventos ( 1 )" at bounding box center [146, 103] width 29 height 8
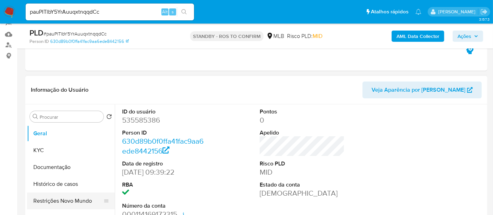
scroll to position [39, 0]
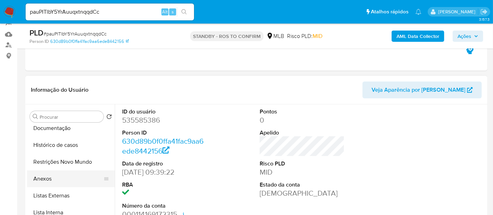
drag, startPoint x: 54, startPoint y: 178, endPoint x: 58, endPoint y: 179, distance: 4.2
click at [54, 178] on button "Anexos" at bounding box center [68, 178] width 82 height 17
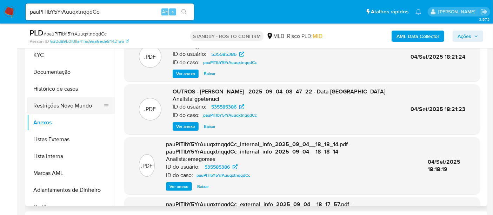
scroll to position [0, 0]
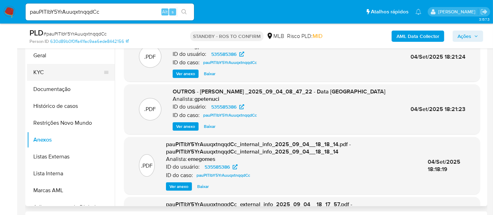
drag, startPoint x: 37, startPoint y: 78, endPoint x: 45, endPoint y: 72, distance: 9.9
click at [37, 77] on button "KYC" at bounding box center [68, 72] width 82 height 17
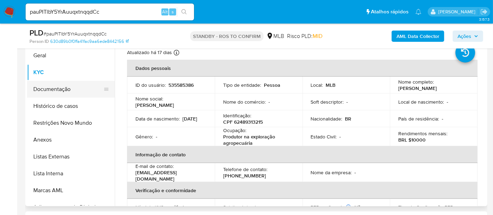
click at [58, 86] on button "Documentação" at bounding box center [68, 89] width 82 height 17
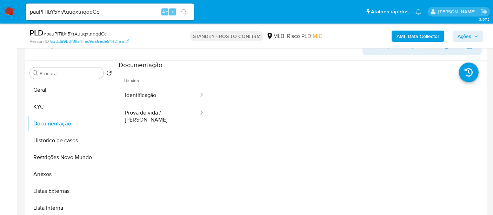
scroll to position [78, 0]
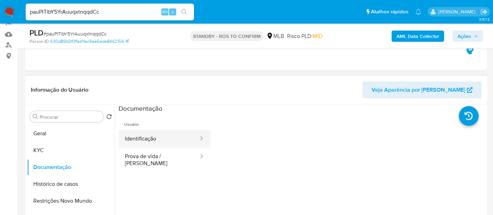
click at [150, 138] on button "Identificação" at bounding box center [159, 139] width 81 height 18
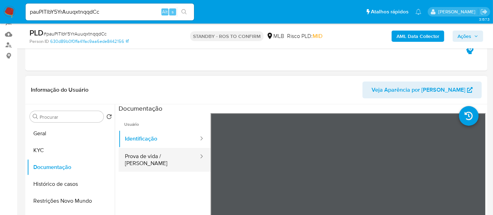
click at [156, 156] on button "Prova de vida / Selfie" at bounding box center [159, 160] width 81 height 24
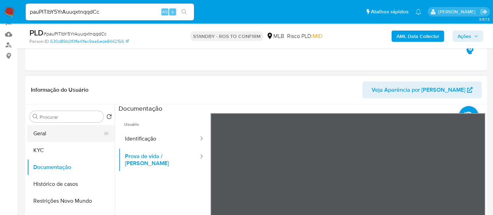
click at [47, 133] on button "Geral" at bounding box center [68, 133] width 82 height 17
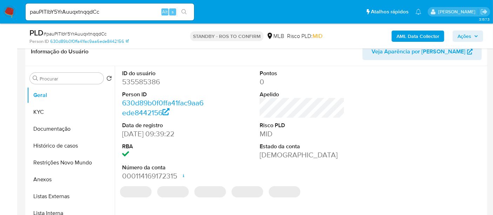
scroll to position [126, 0]
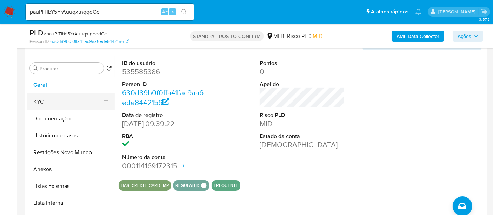
click at [48, 99] on button "KYC" at bounding box center [68, 101] width 82 height 17
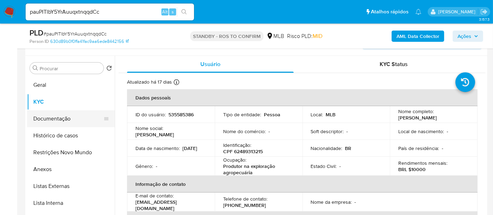
click at [55, 116] on button "Documentação" at bounding box center [68, 118] width 82 height 17
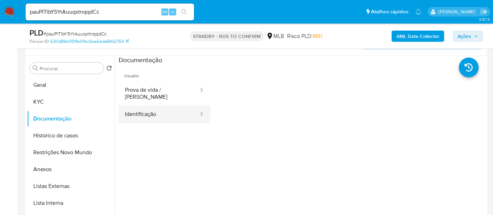
click at [149, 107] on button "Identificação" at bounding box center [159, 114] width 81 height 18
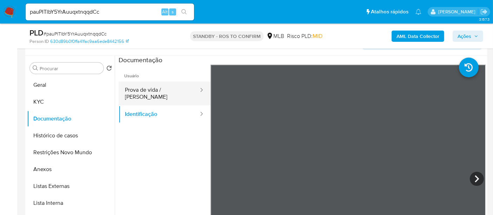
drag, startPoint x: 136, startPoint y: 89, endPoint x: 190, endPoint y: 97, distance: 53.9
click at [136, 89] on button "Prova de vida / Selfie" at bounding box center [159, 93] width 81 height 24
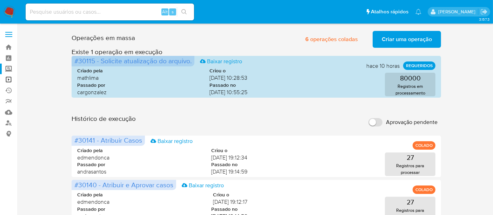
drag, startPoint x: 8, startPoint y: 77, endPoint x: 15, endPoint y: 64, distance: 15.4
click at [8, 77] on link "Operações em massa" at bounding box center [42, 79] width 84 height 11
